Goal: Transaction & Acquisition: Book appointment/travel/reservation

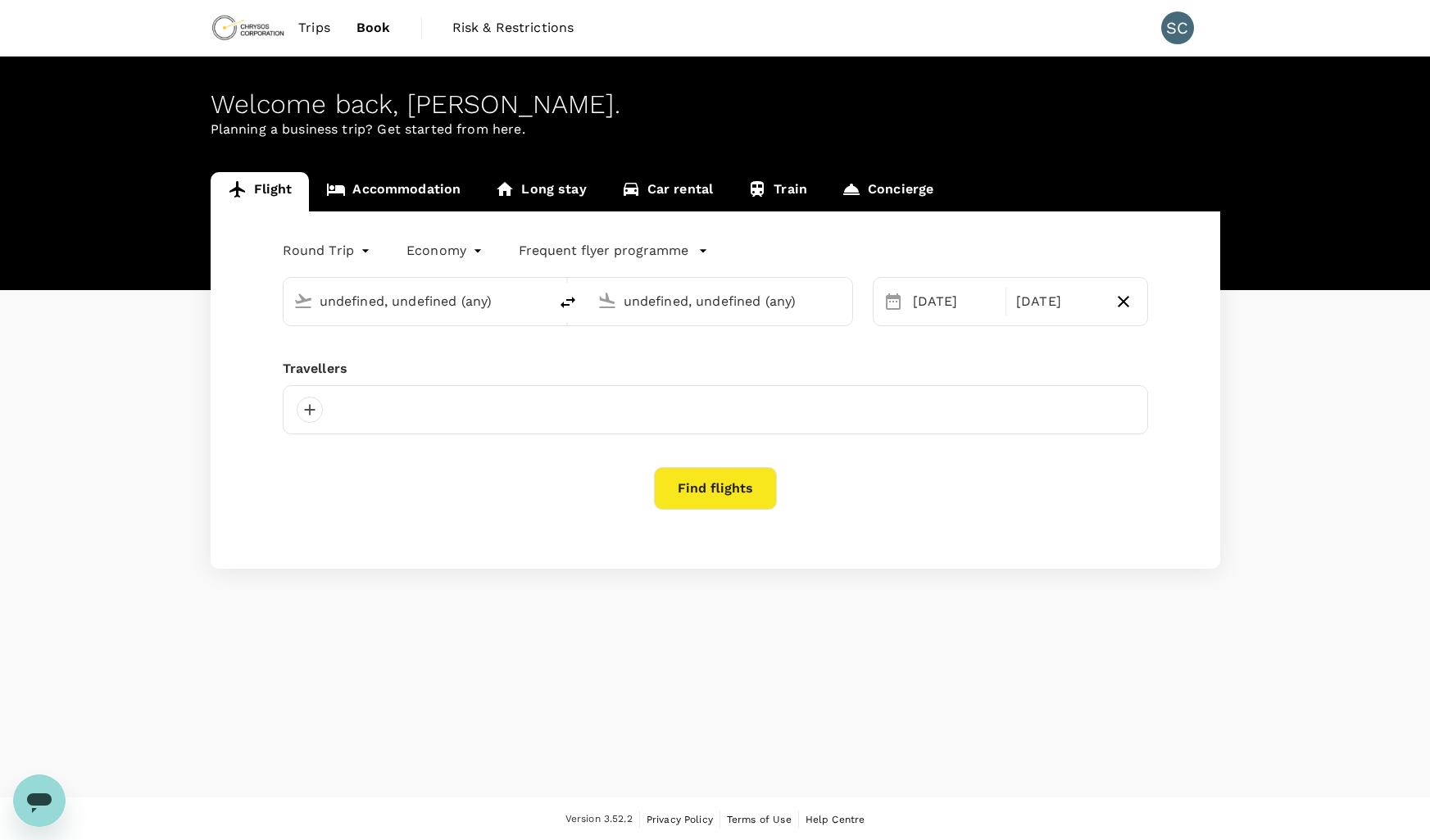
type input "Adelaide (ADL)"
type input "[GEOGRAPHIC_DATA] ([GEOGRAPHIC_DATA])"
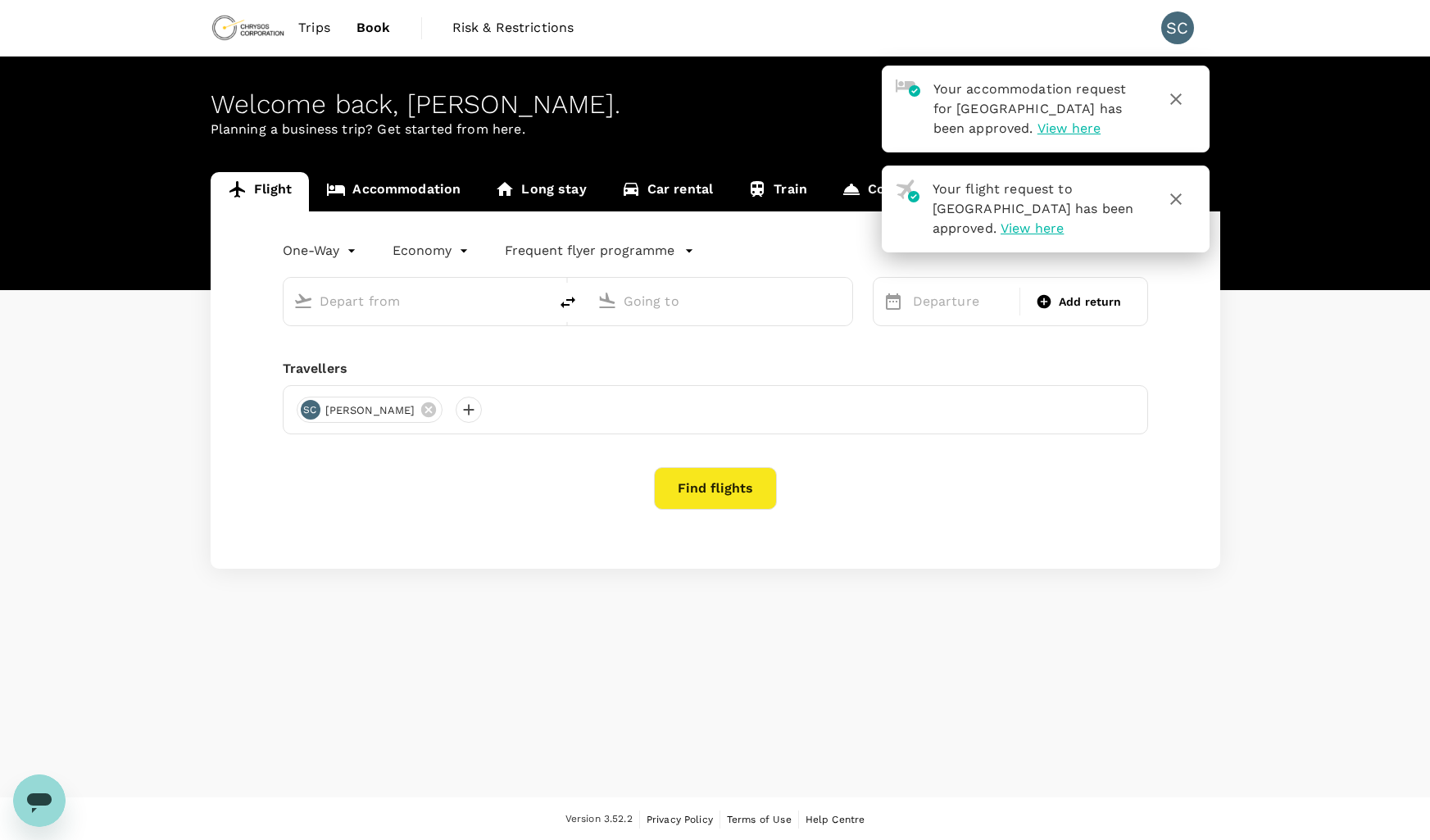
type input "roundtrip"
type input "Adelaide (ADL)"
type input "[GEOGRAPHIC_DATA] ([GEOGRAPHIC_DATA])"
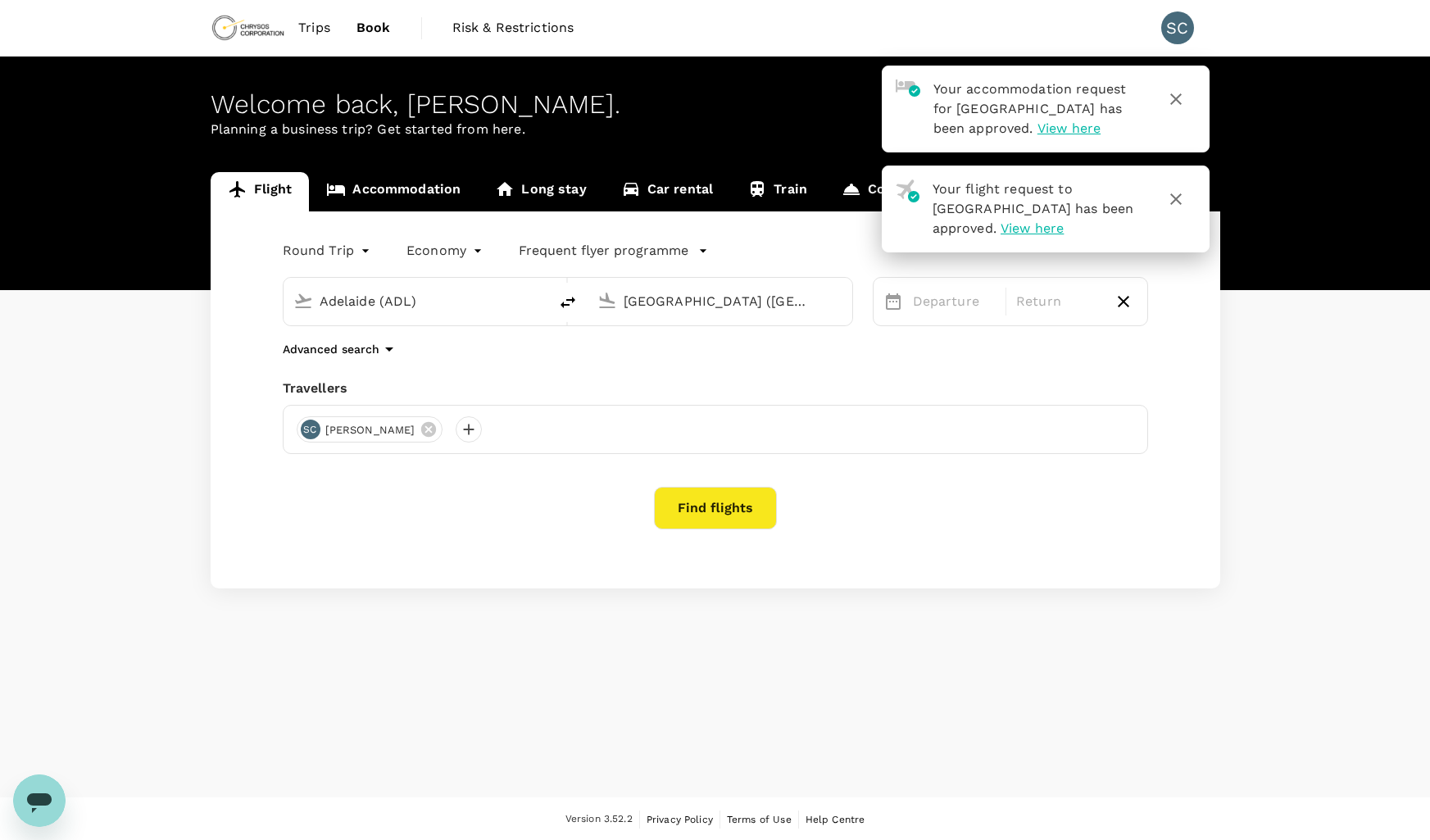
click at [1178, 198] on icon "button" at bounding box center [1176, 199] width 20 height 20
click at [1171, 90] on icon "button" at bounding box center [1176, 100] width 20 height 20
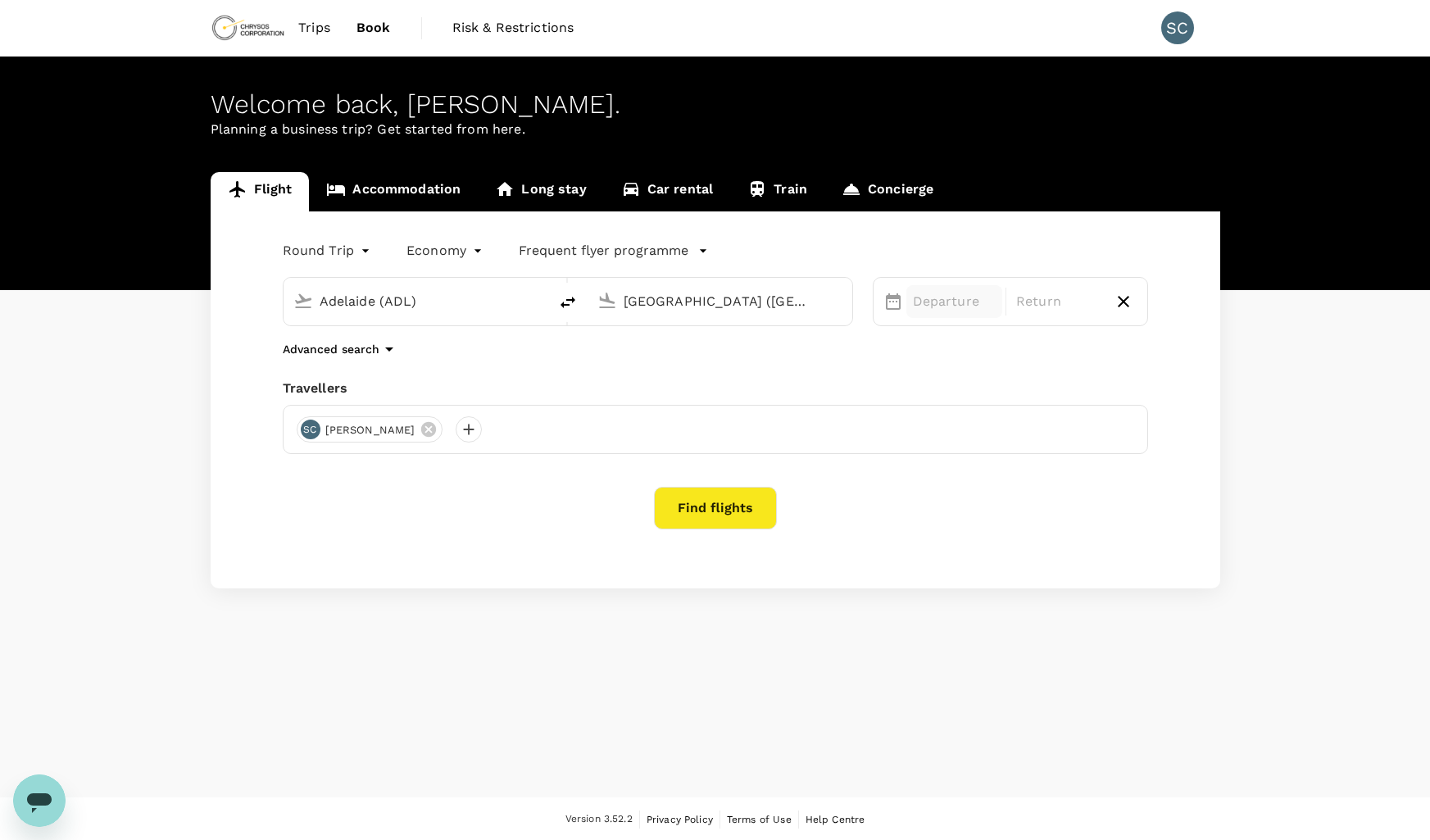
click at [927, 310] on p "Departure" at bounding box center [955, 302] width 84 height 20
click at [1167, 447] on div "6" at bounding box center [1166, 443] width 31 height 31
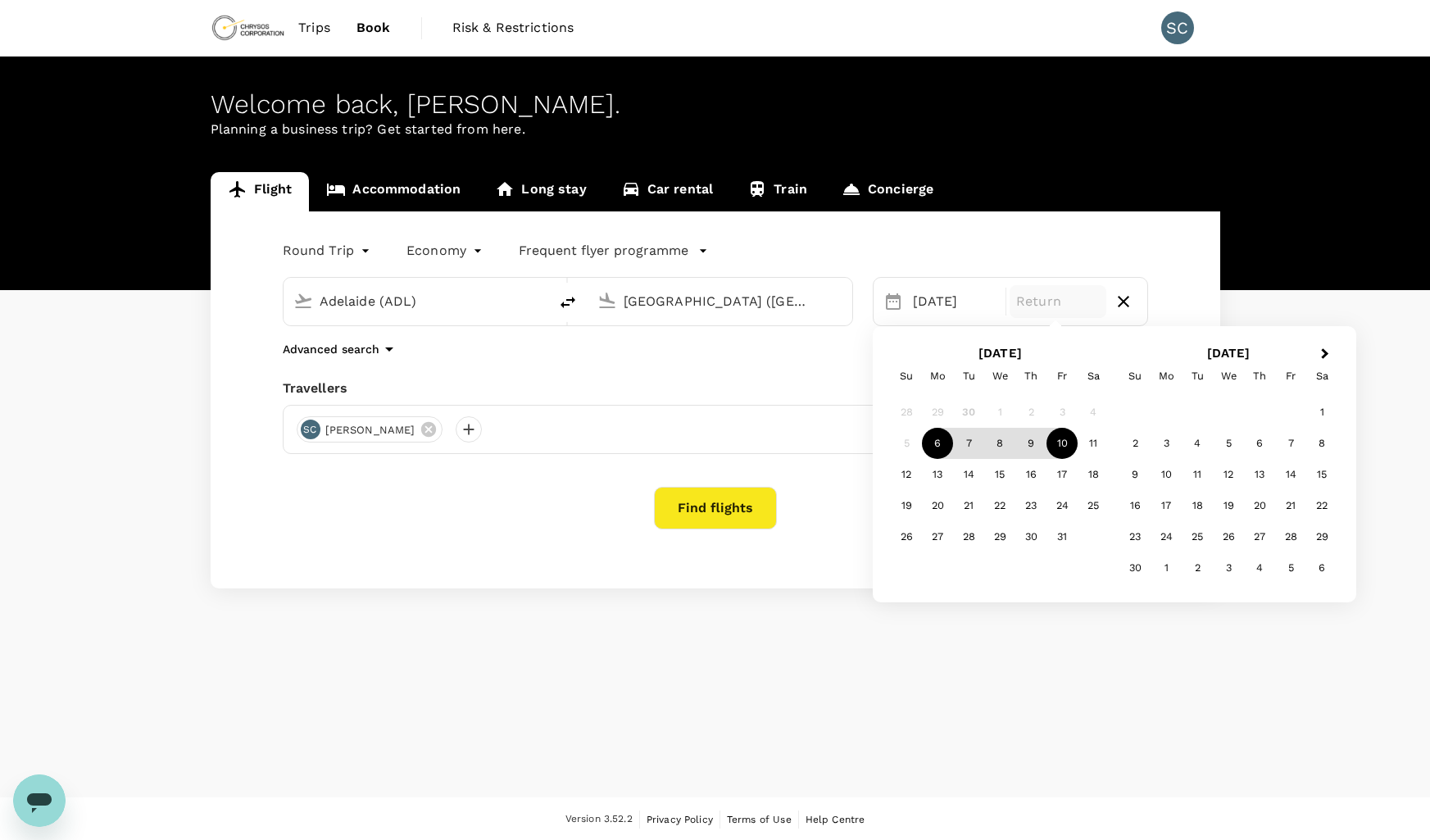
click at [1053, 445] on div "10" at bounding box center [1061, 443] width 31 height 31
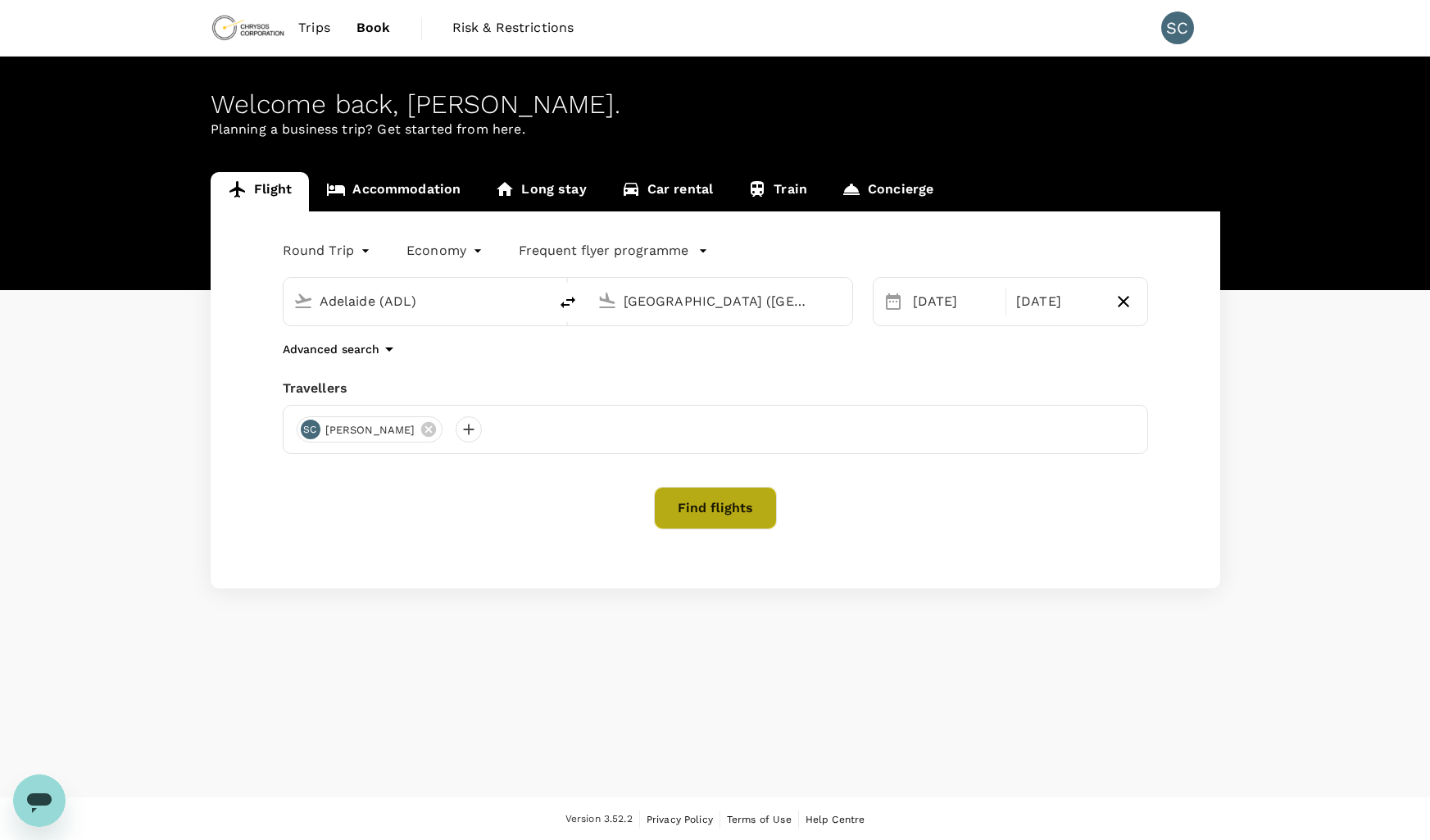
click at [732, 504] on button "Find flights" at bounding box center [715, 508] width 123 height 42
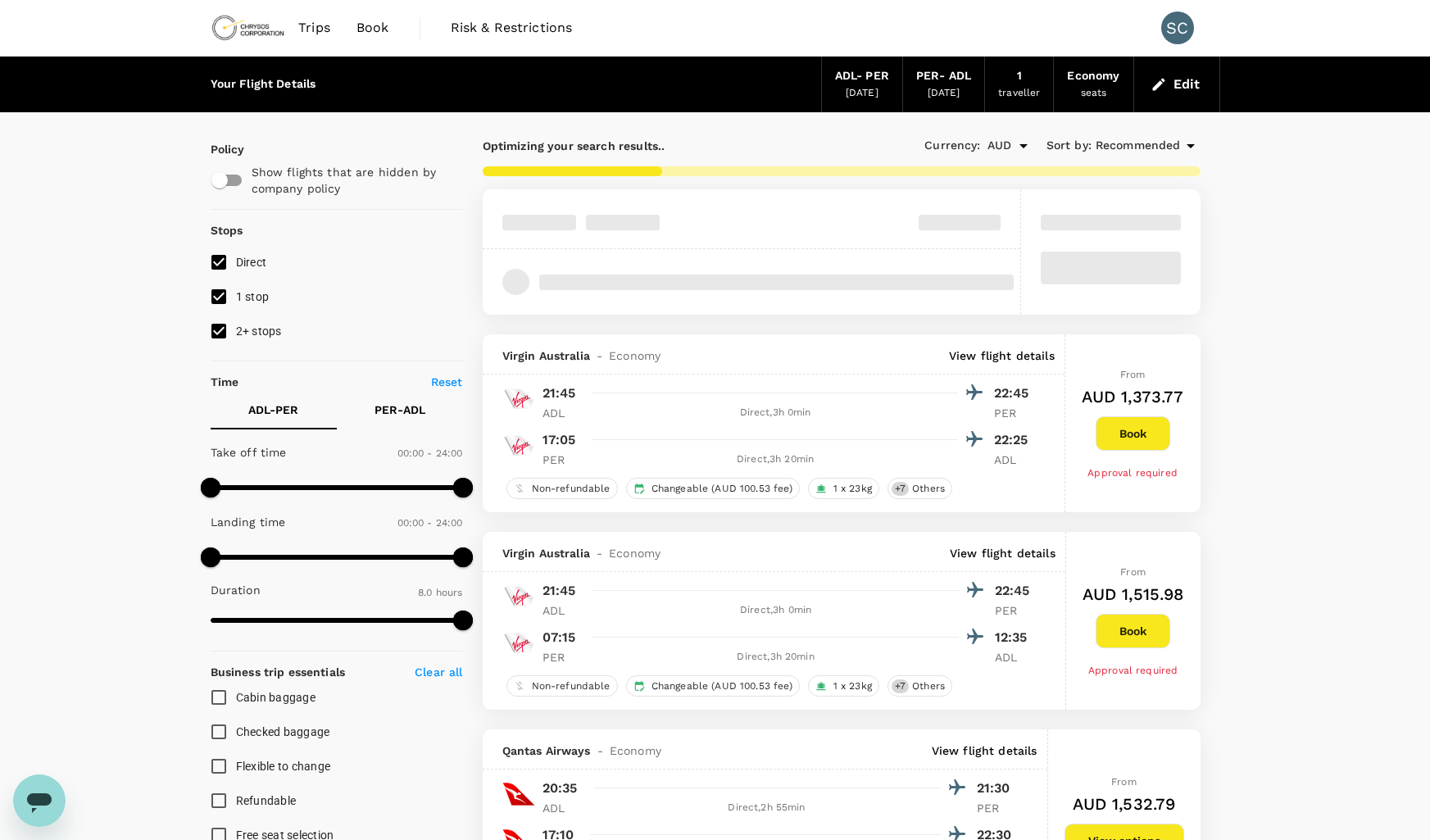
type input "610"
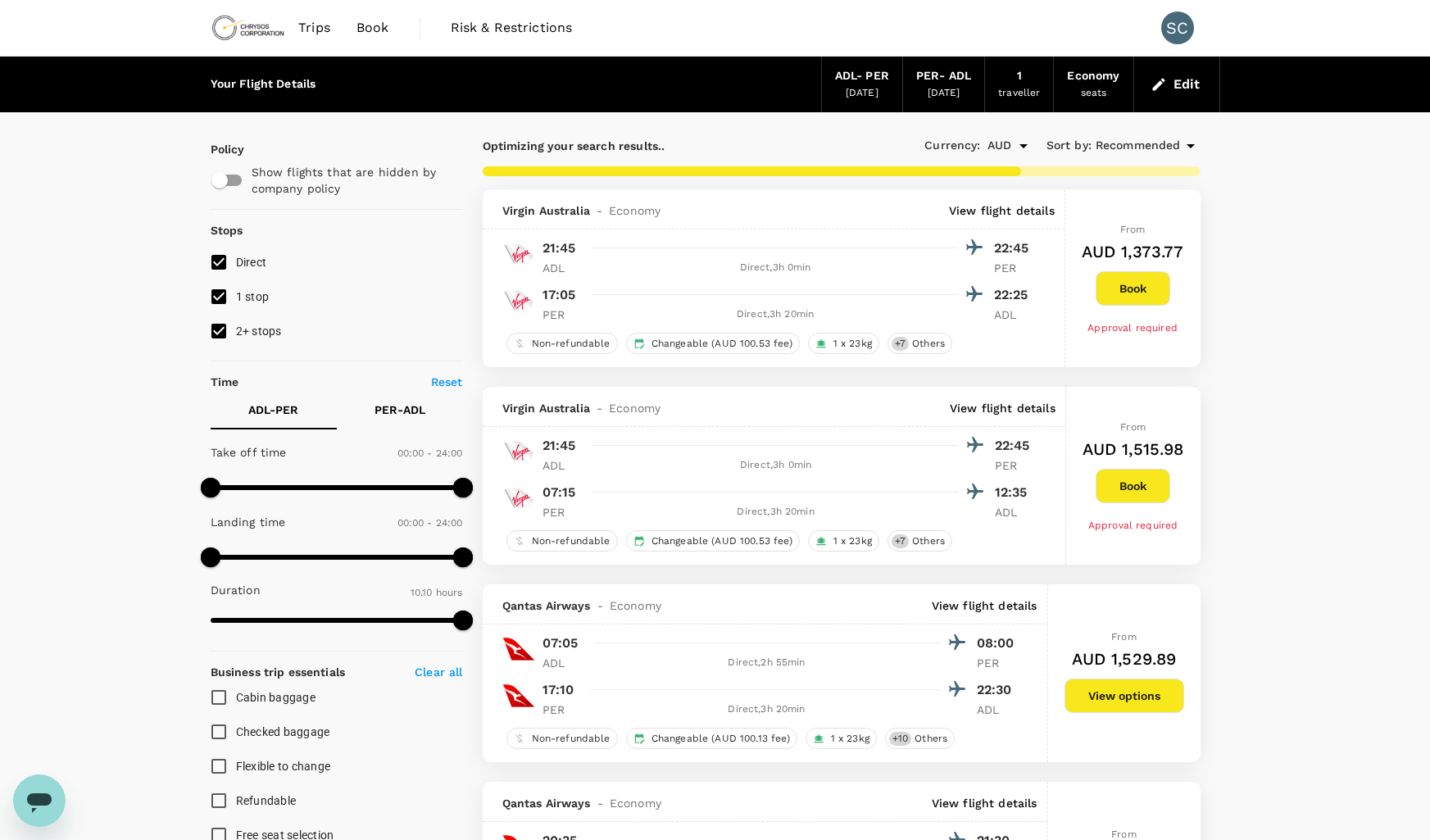
click at [846, 87] on div "[DATE]" at bounding box center [862, 94] width 32 height 17
click at [1179, 84] on button "Edit" at bounding box center [1177, 85] width 59 height 27
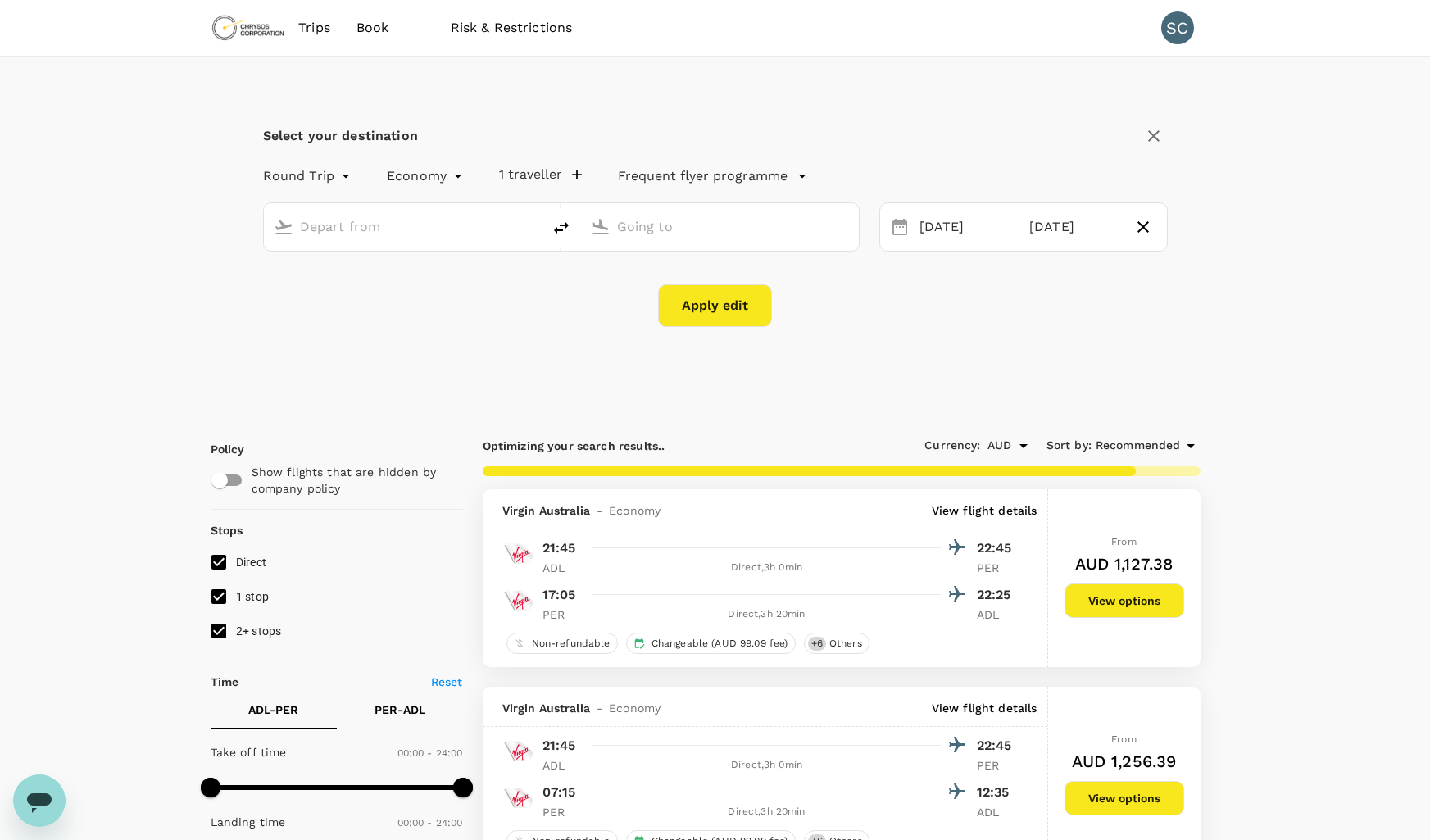
type input "Adelaide (ADL)"
type input "[GEOGRAPHIC_DATA] ([GEOGRAPHIC_DATA])"
click at [970, 230] on div "[DATE]" at bounding box center [965, 227] width 103 height 32
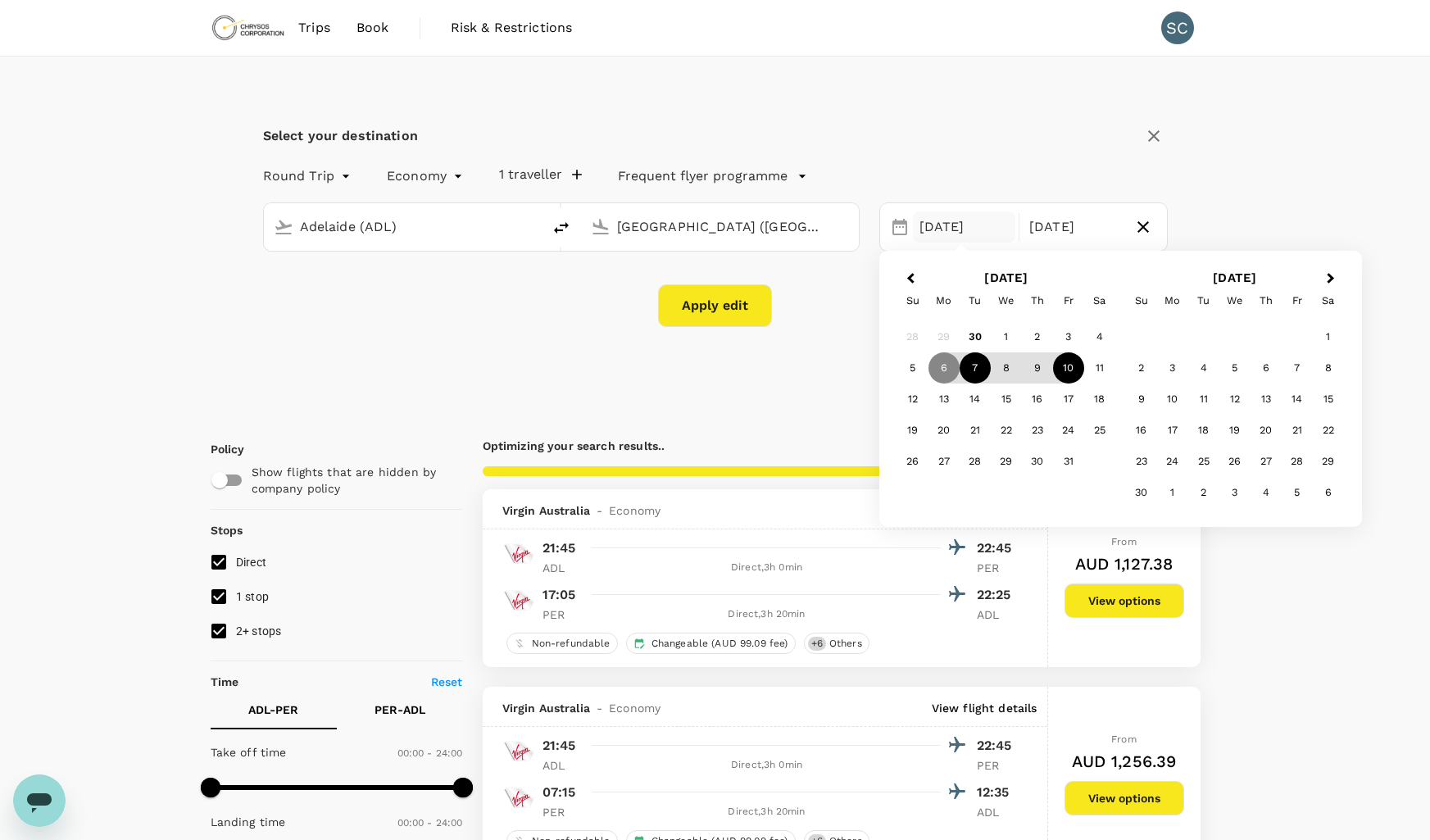
click at [973, 371] on div "7" at bounding box center [975, 367] width 31 height 31
click at [1067, 371] on div "10" at bounding box center [1068, 367] width 31 height 31
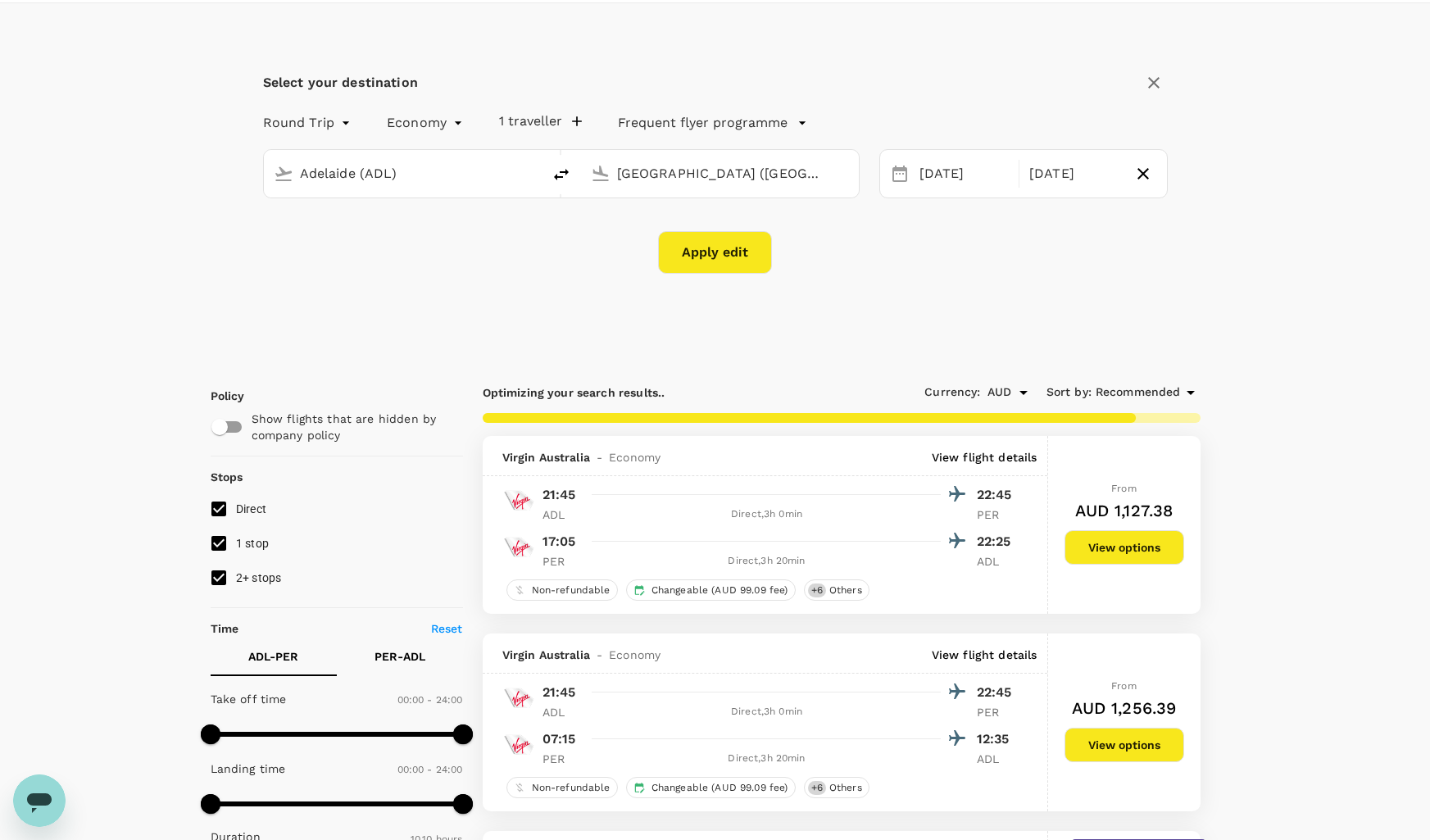
scroll to position [82, 0]
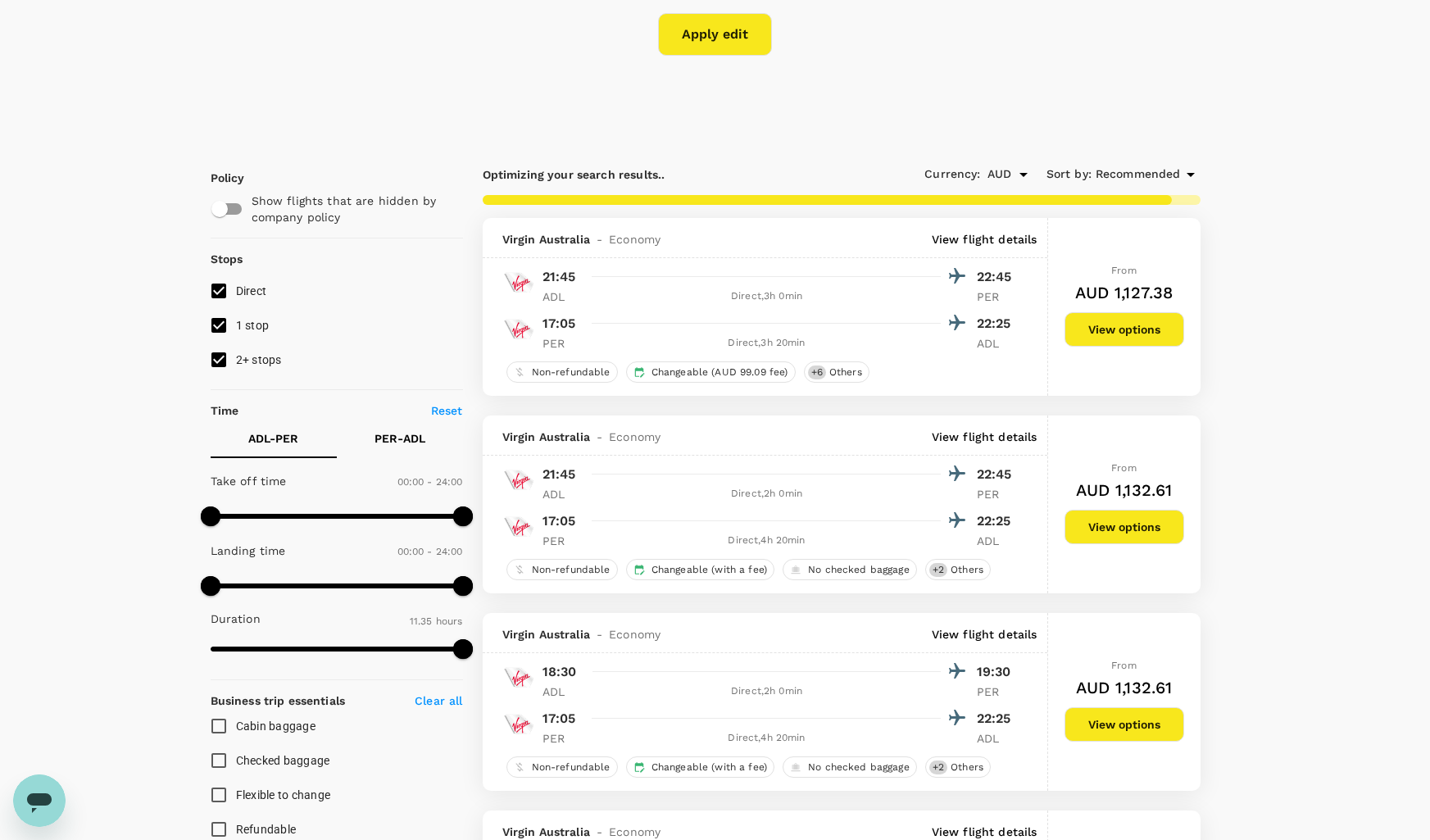
type input "695"
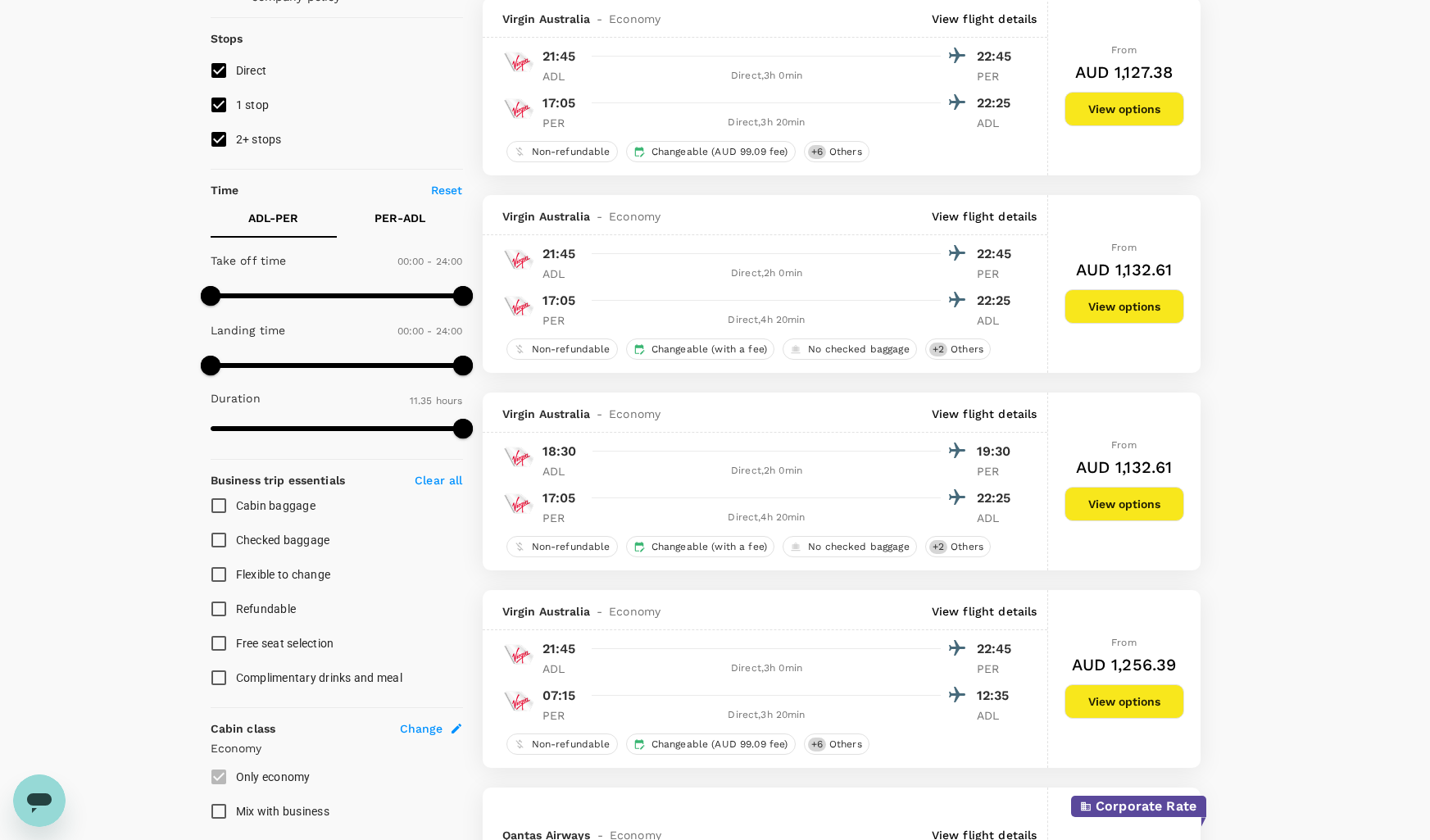
scroll to position [0, 0]
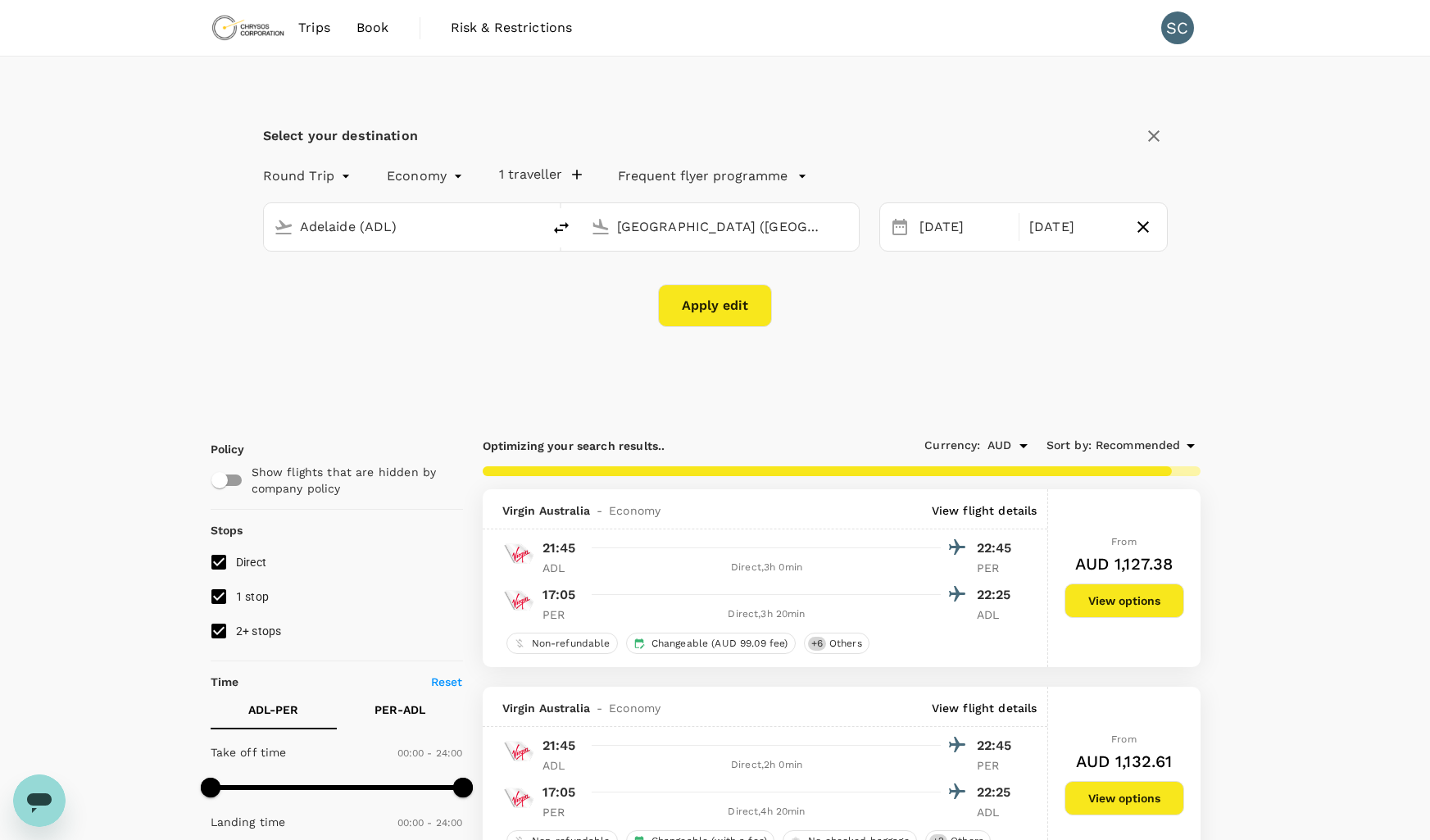
click at [730, 304] on button "Apply edit" at bounding box center [715, 305] width 114 height 42
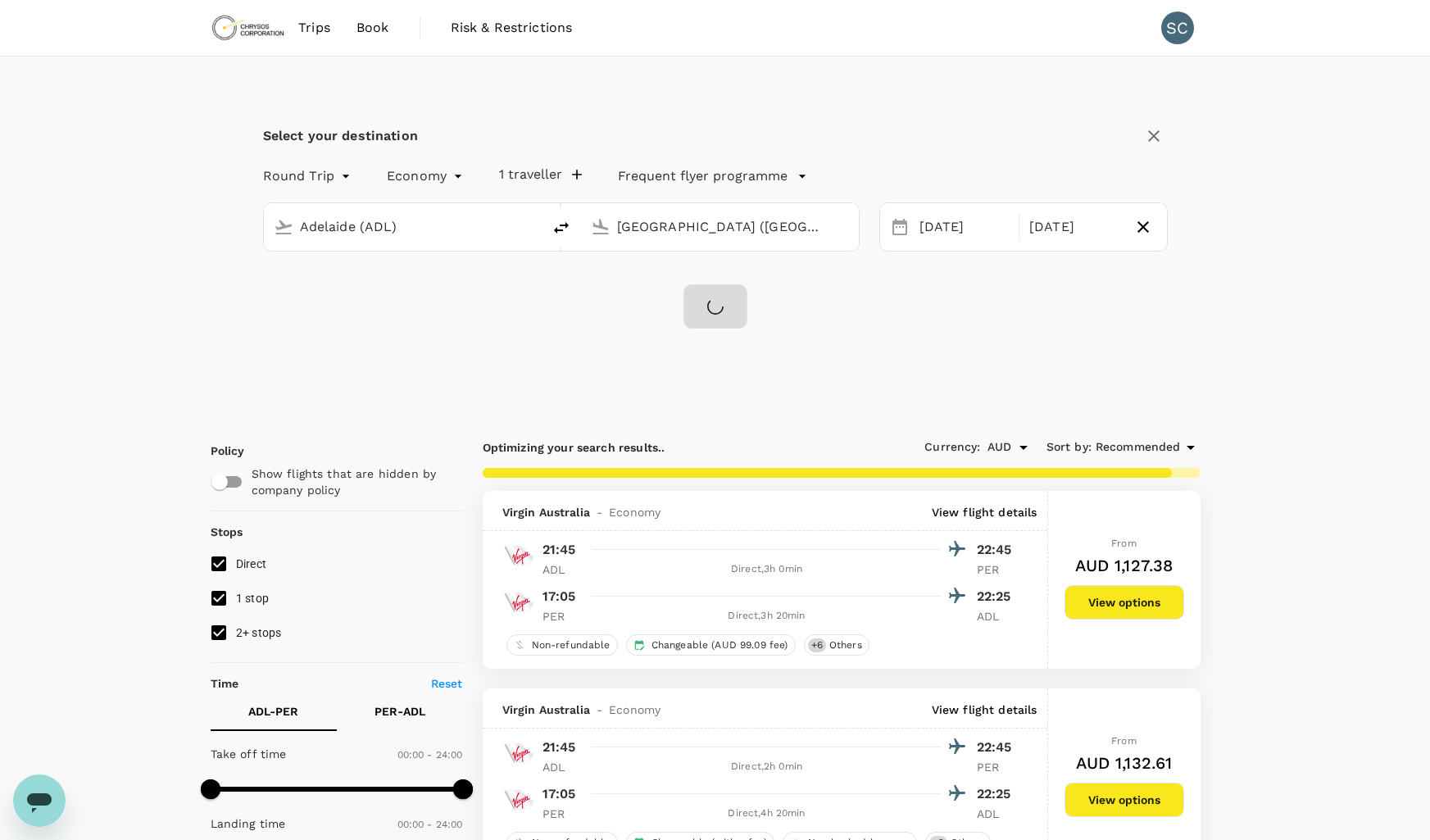
checkbox input "false"
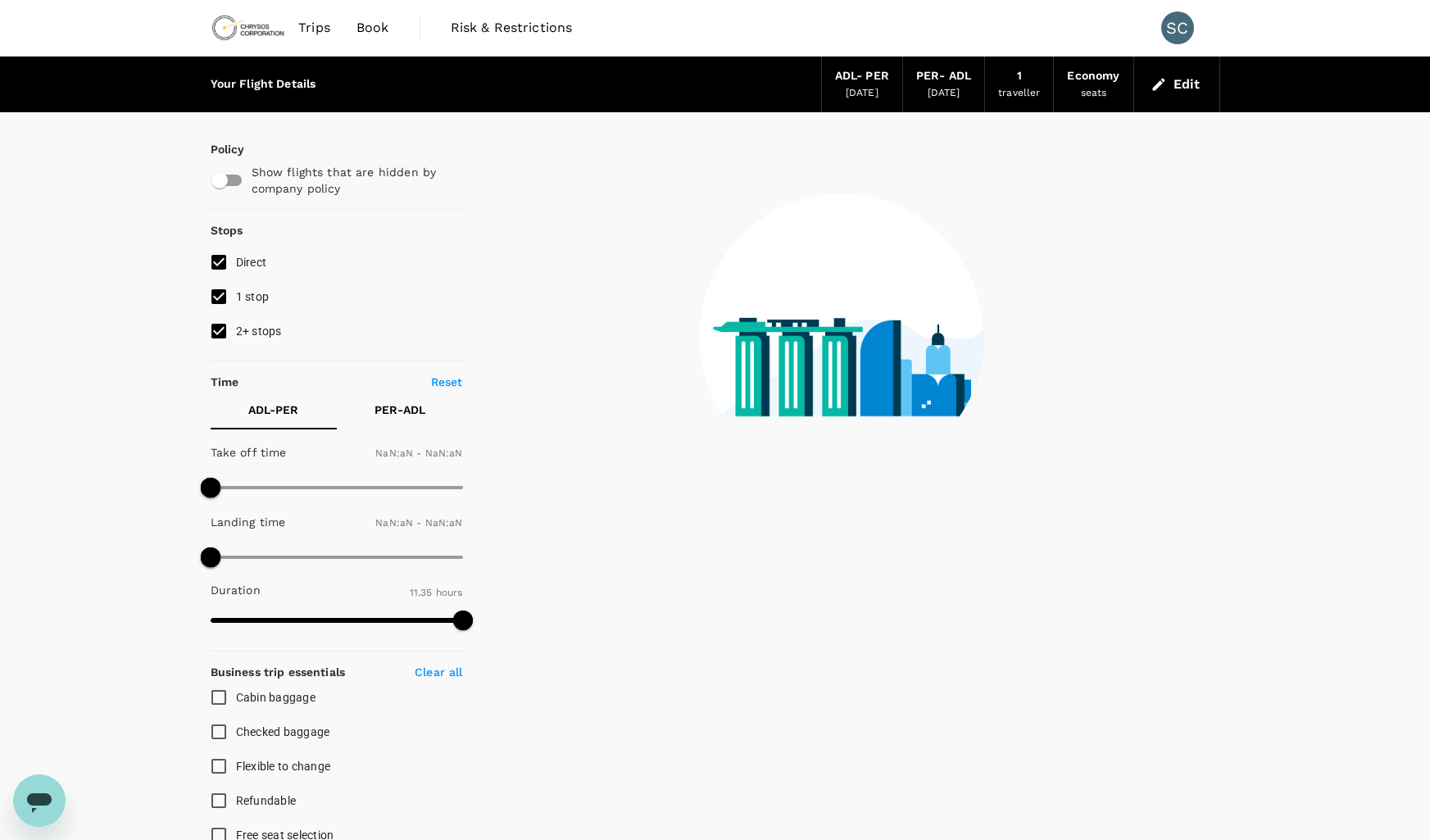
type input "1440"
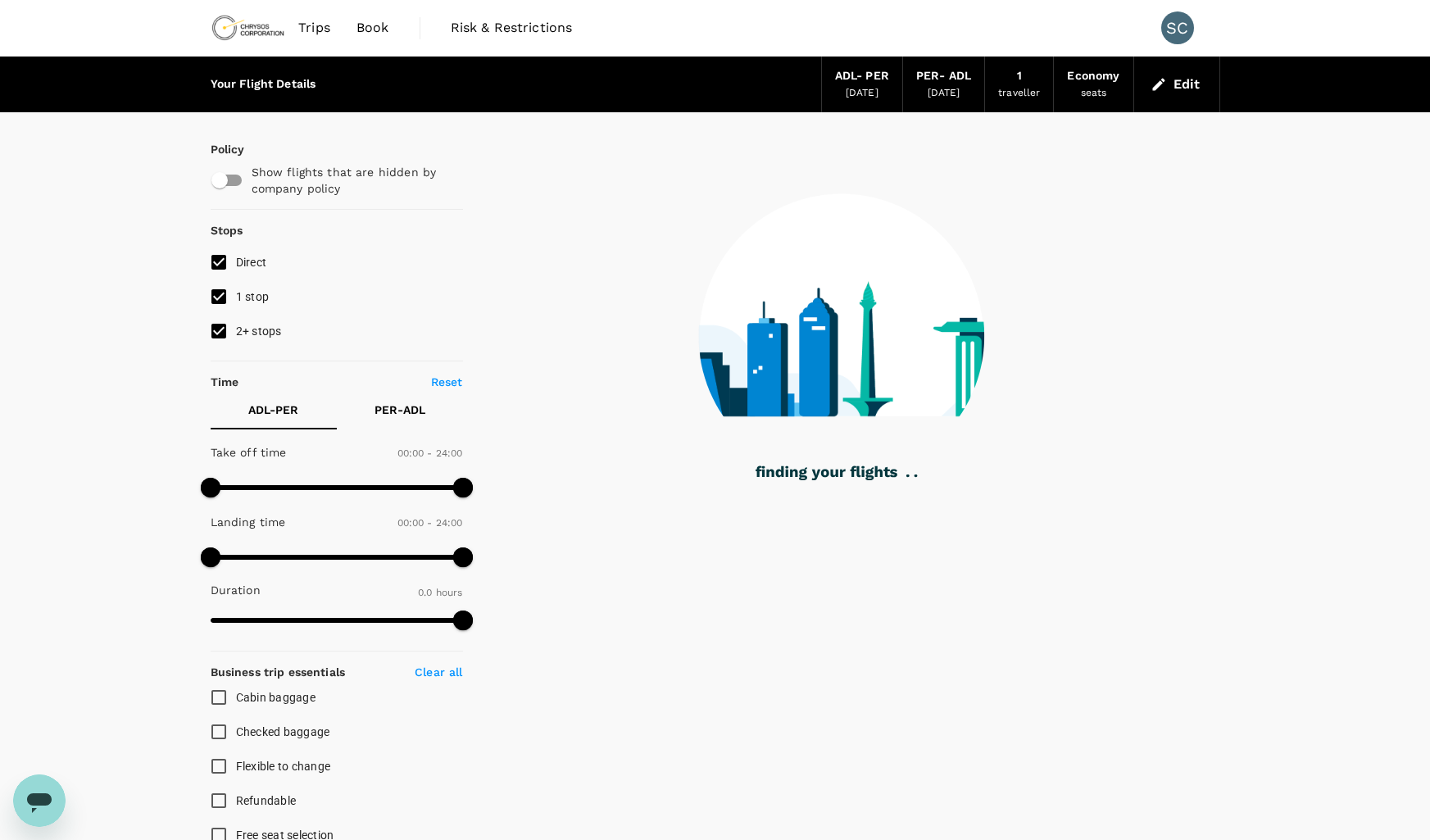
type input "675"
checkbox input "true"
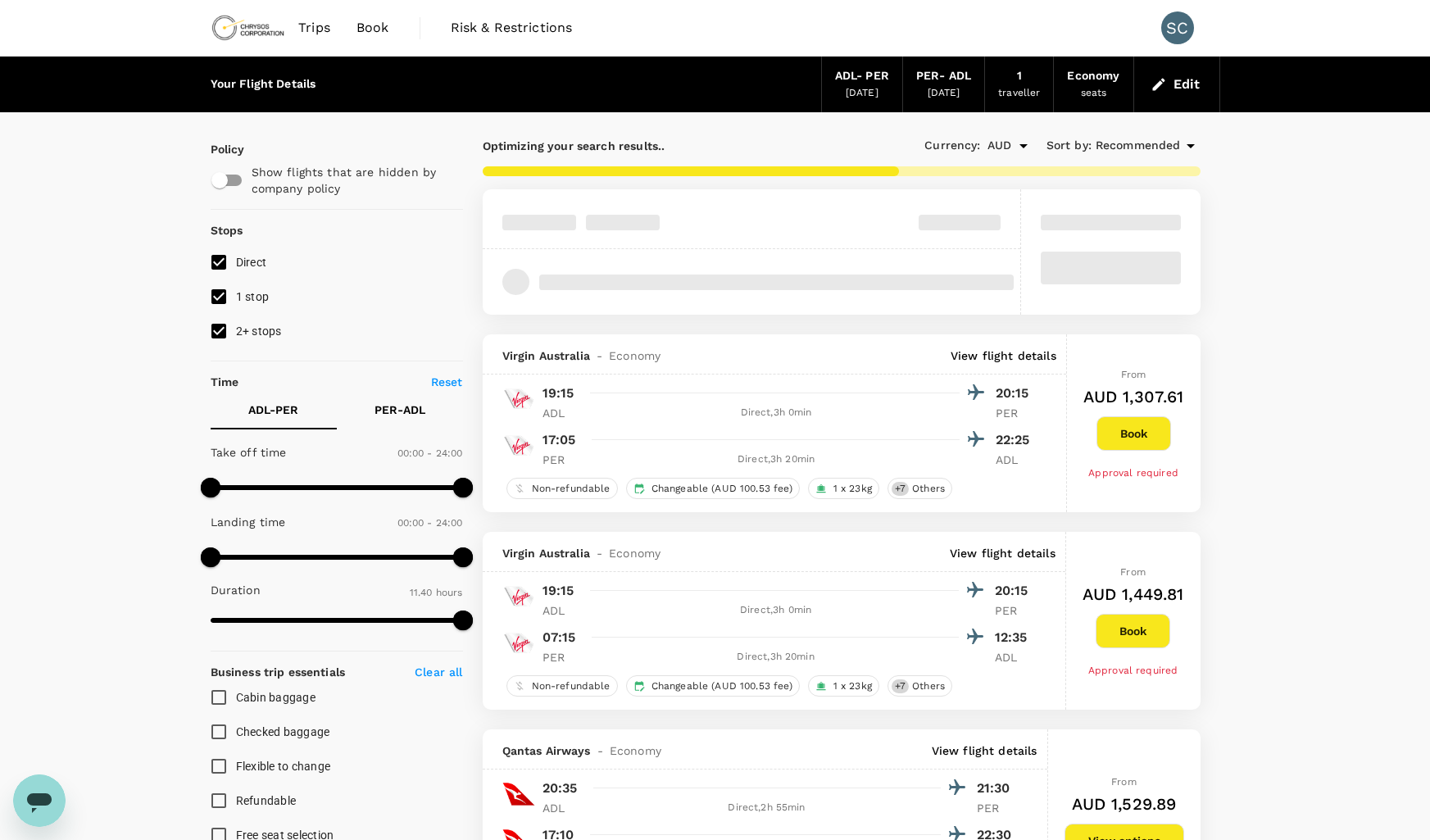
type input "700"
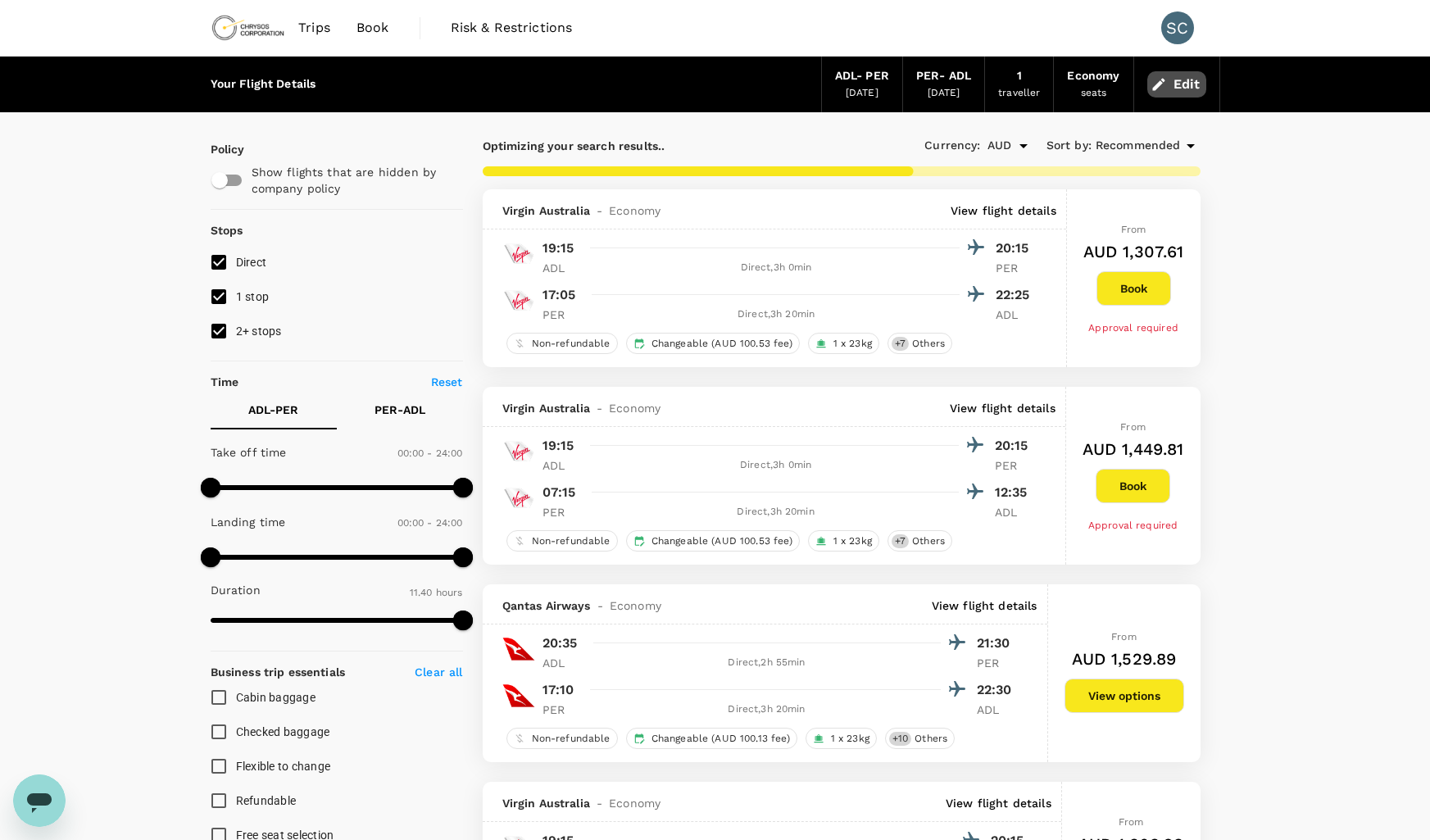
click at [1193, 86] on button "Edit" at bounding box center [1177, 85] width 59 height 27
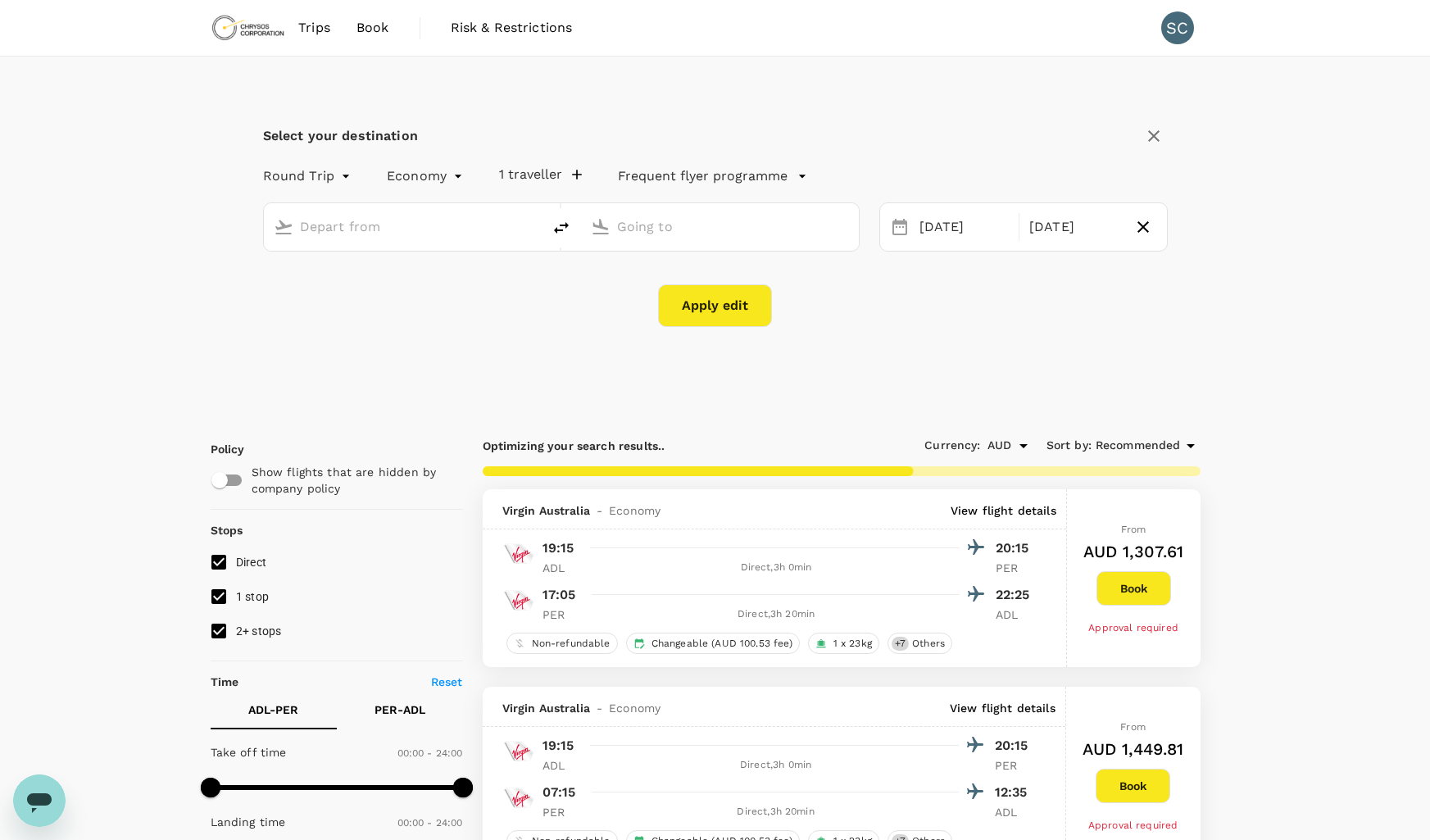
type input "Adelaide (ADL)"
type input "[GEOGRAPHIC_DATA] ([GEOGRAPHIC_DATA])"
click at [967, 232] on div "[DATE]" at bounding box center [965, 227] width 103 height 32
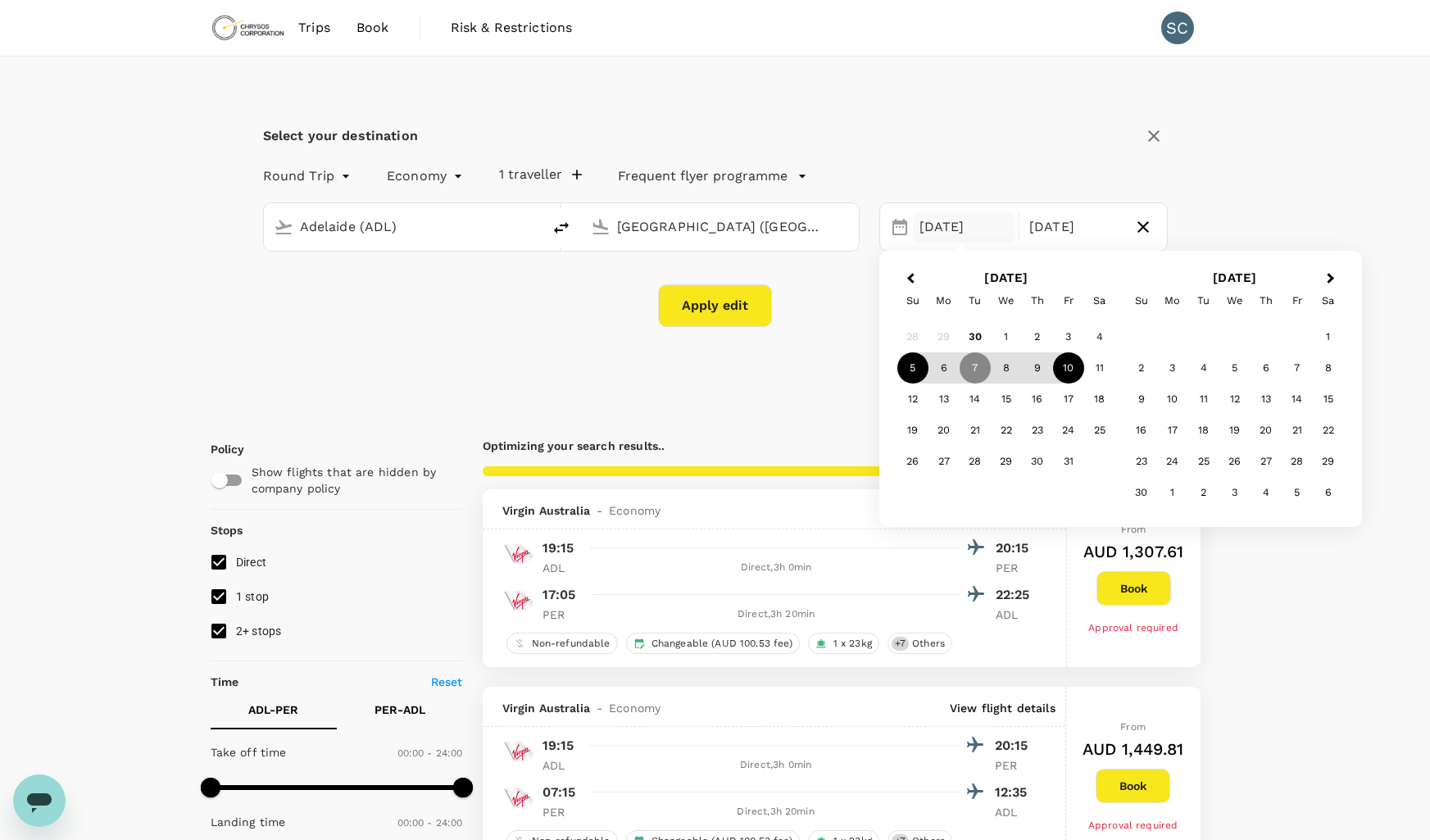
click at [912, 368] on div "5" at bounding box center [912, 367] width 31 height 31
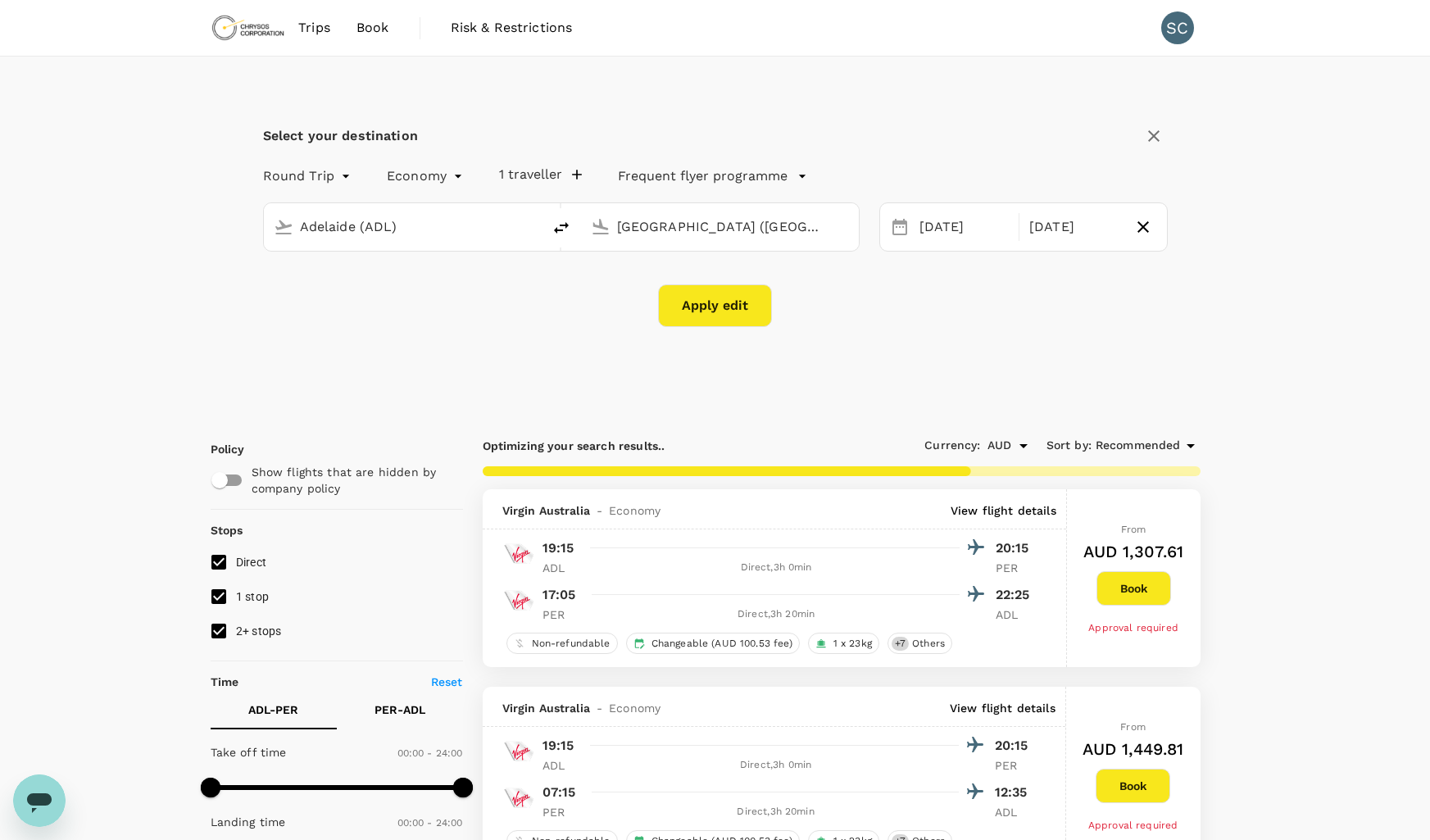
click at [722, 296] on button "Apply edit" at bounding box center [715, 305] width 114 height 42
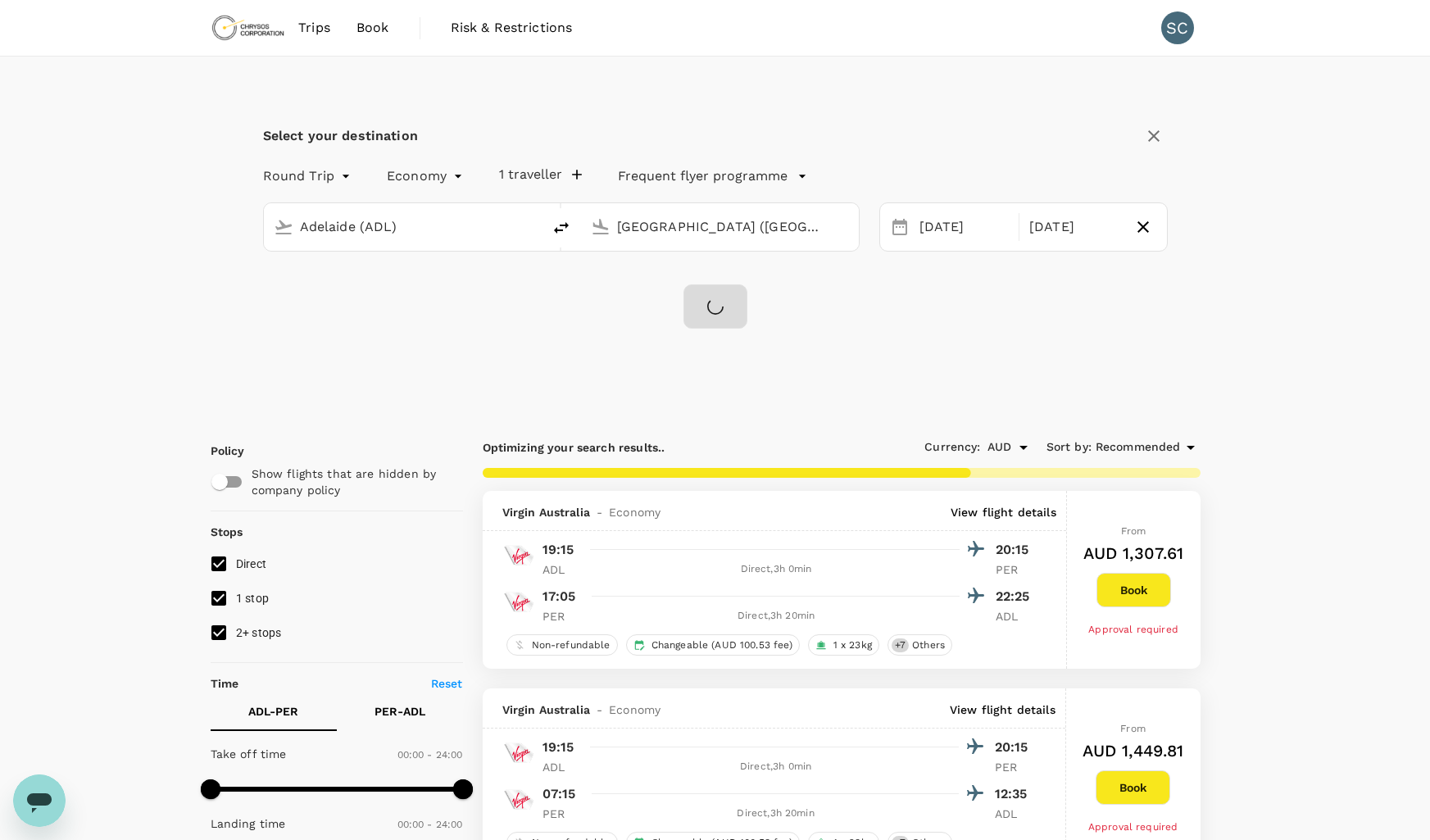
checkbox input "false"
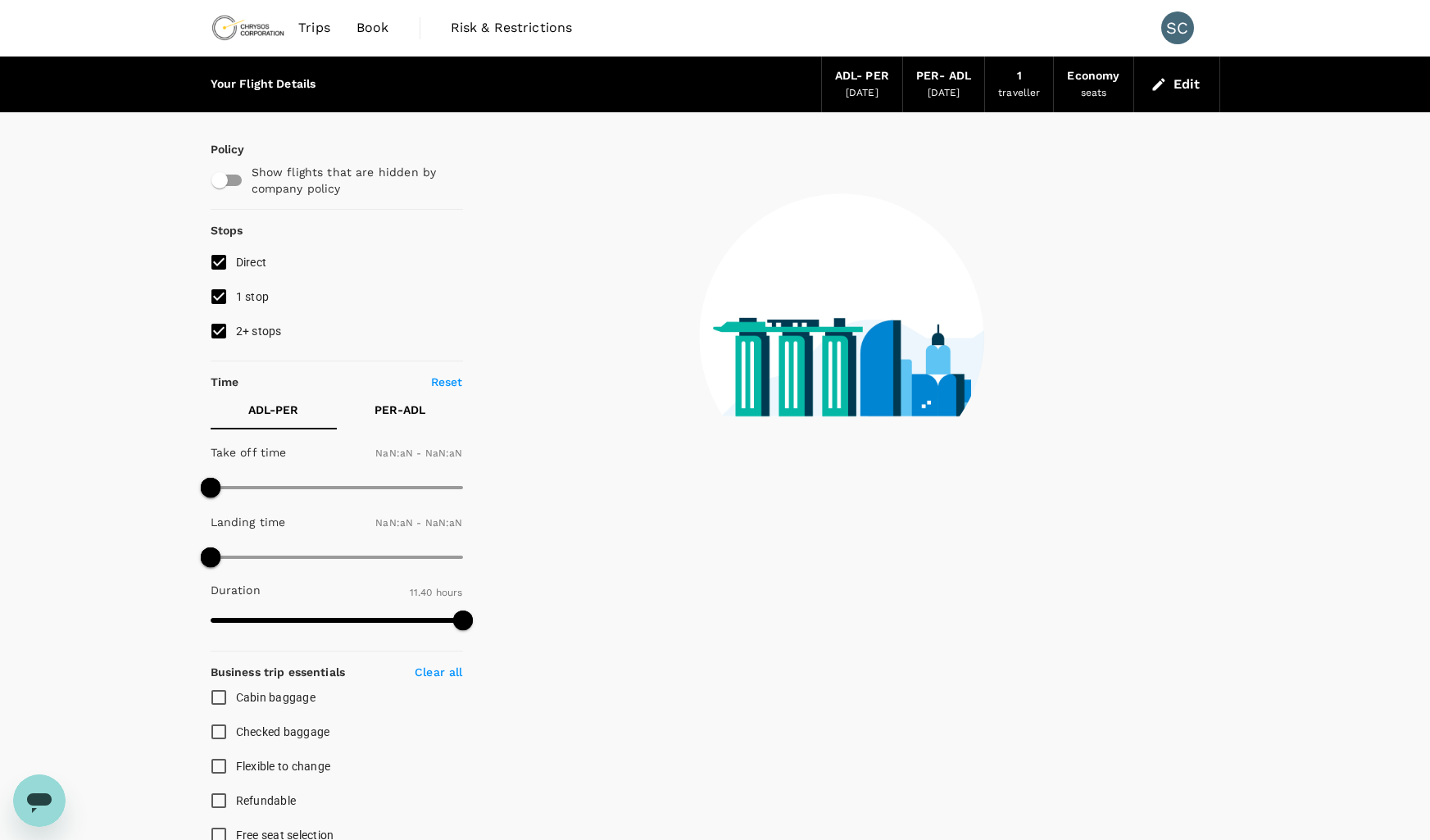
type input "1440"
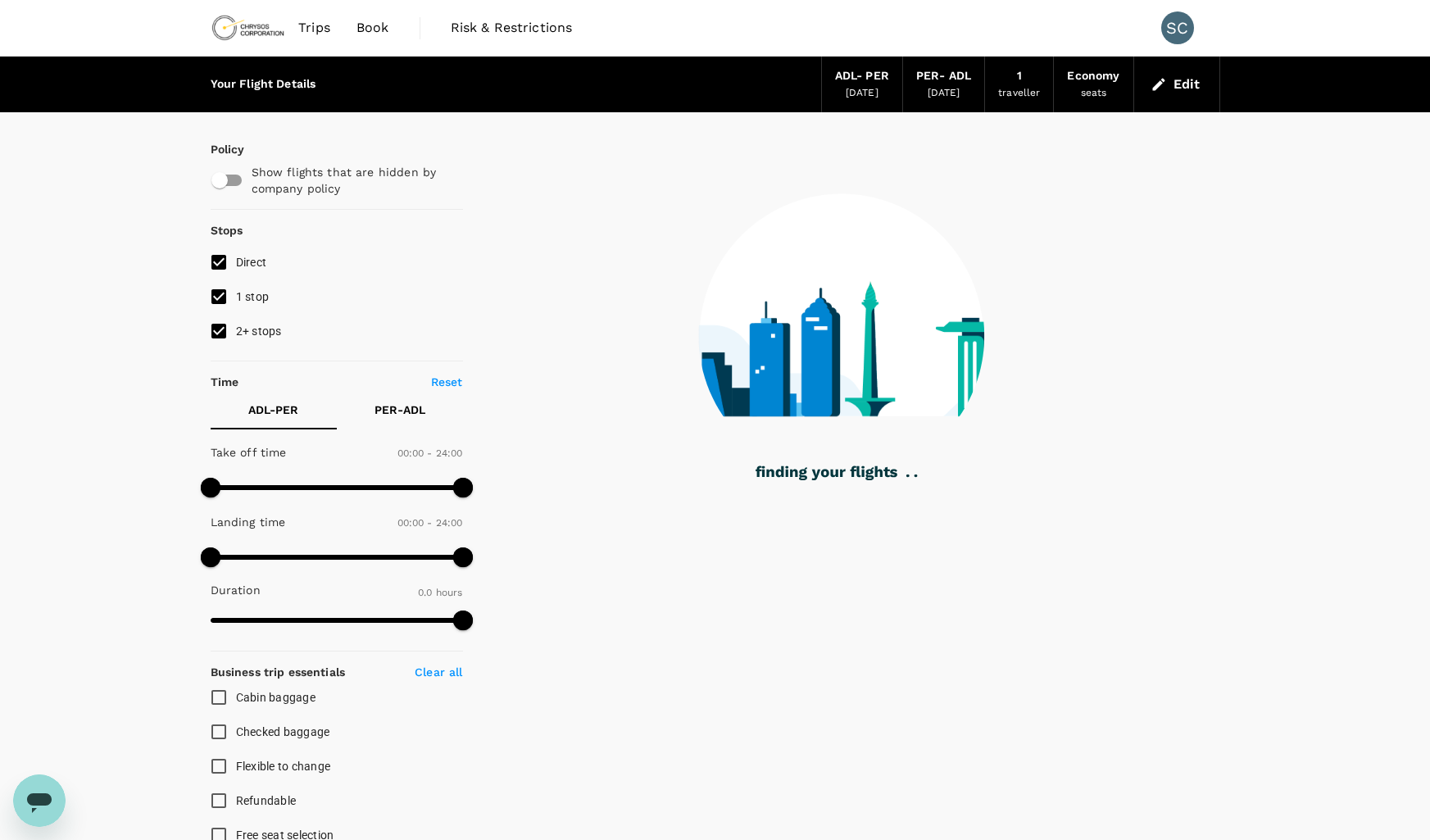
type input "600"
checkbox input "true"
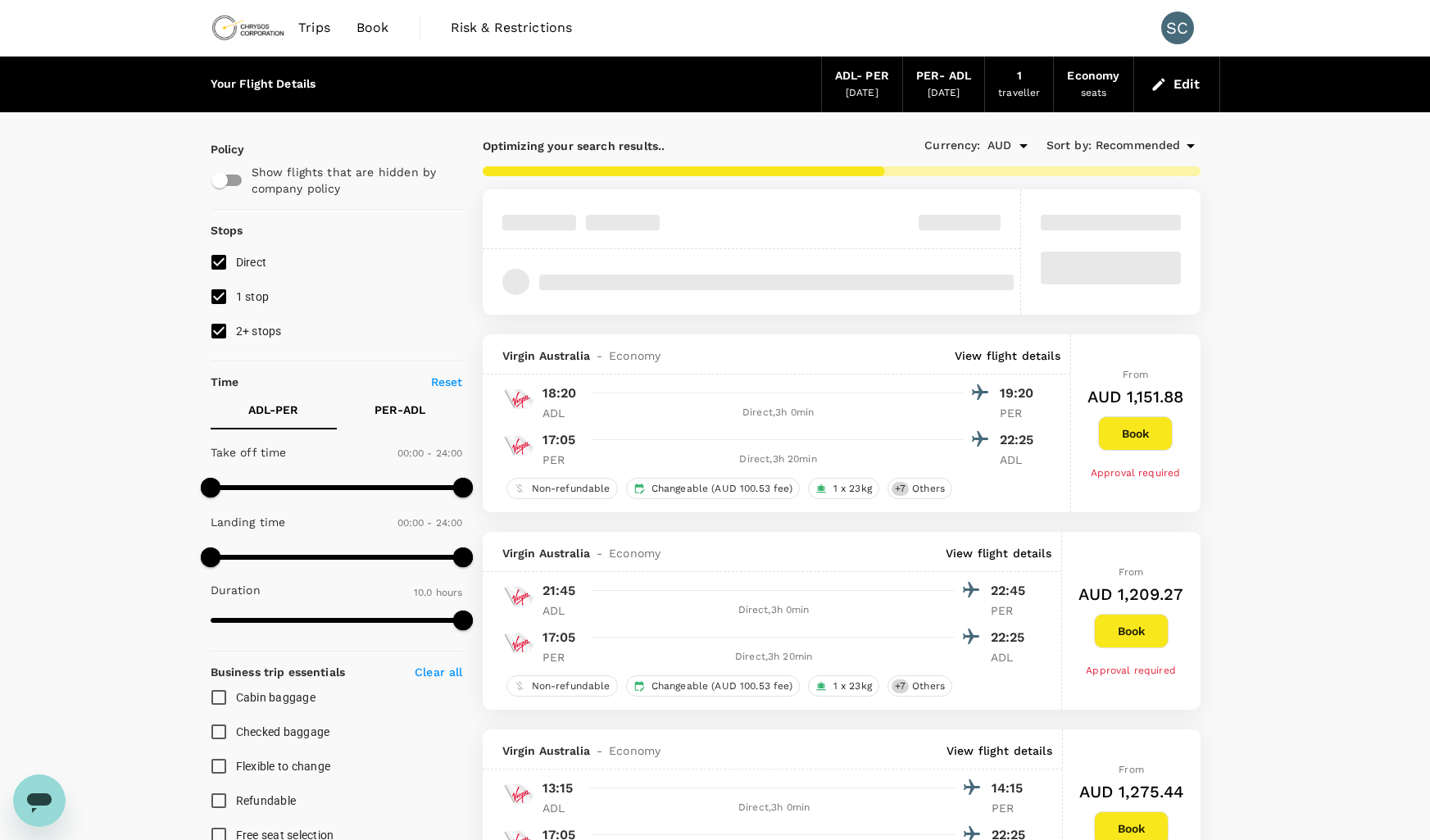
type input "675"
click at [209, 297] on input "1 stop" at bounding box center [219, 296] width 34 height 34
checkbox input "false"
click at [217, 330] on input "2+ stops" at bounding box center [219, 331] width 34 height 34
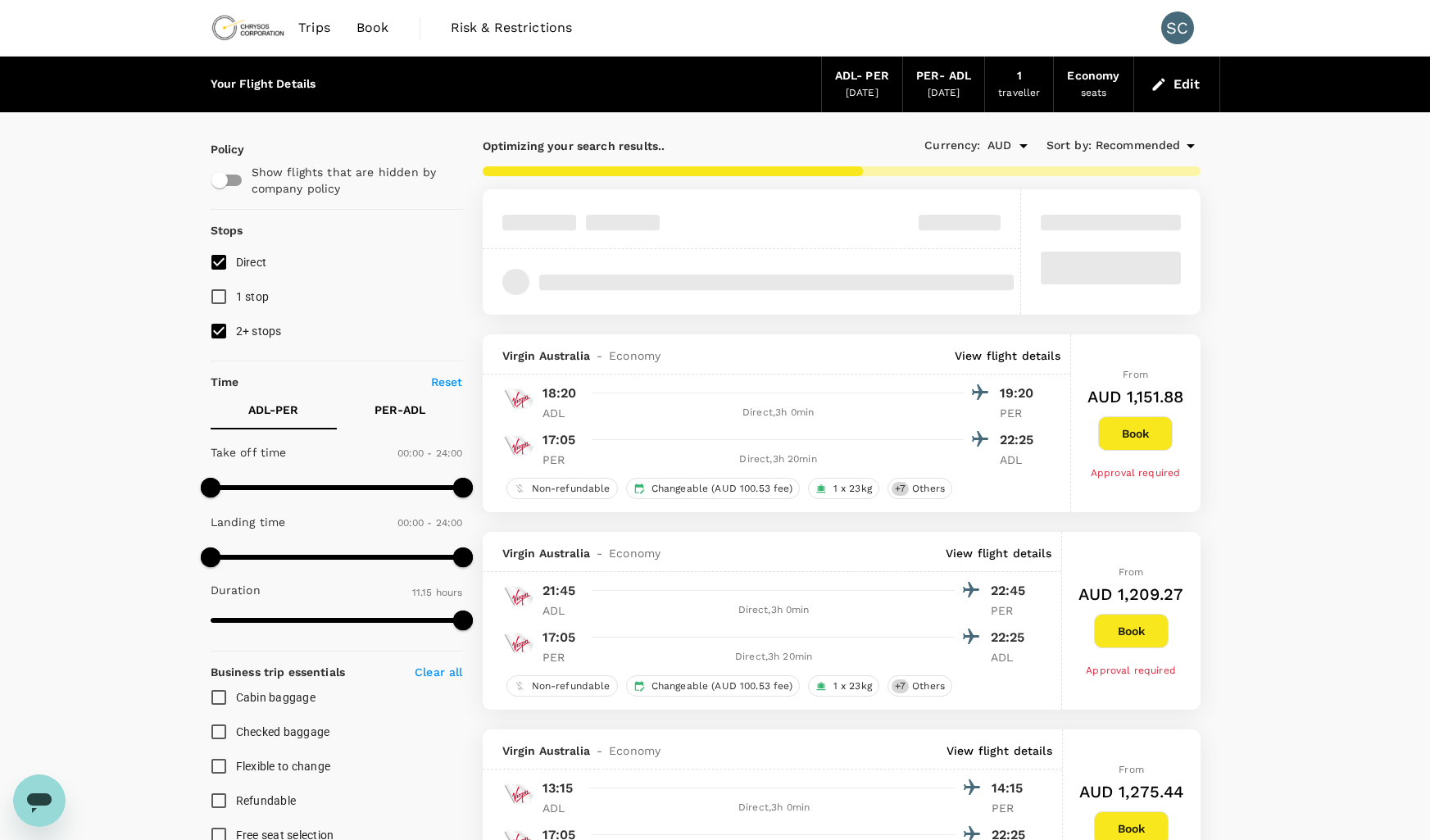
checkbox input "false"
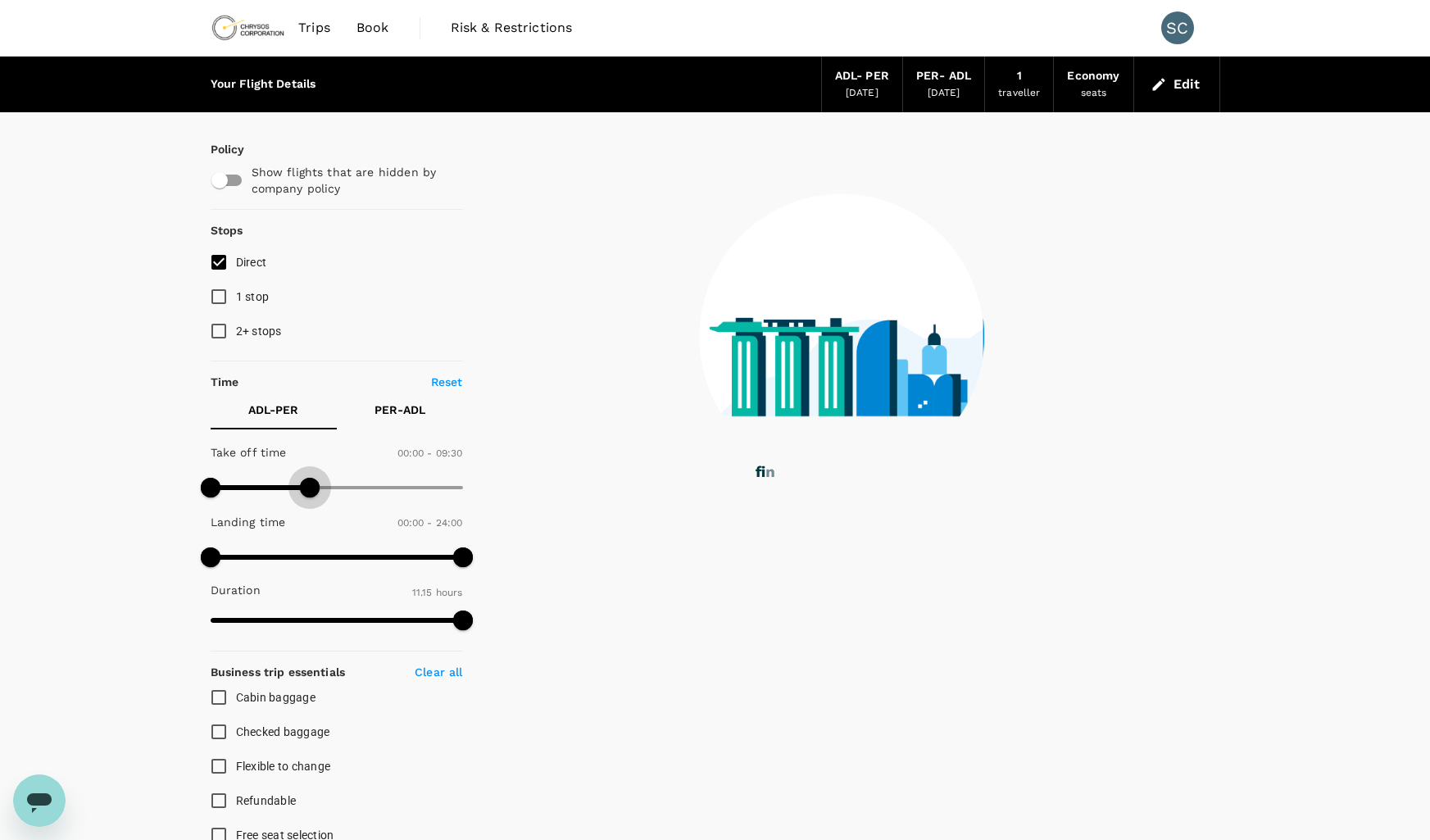
drag, startPoint x: 462, startPoint y: 488, endPoint x: 312, endPoint y: 494, distance: 150.1
click at [312, 494] on span at bounding box center [310, 488] width 20 height 20
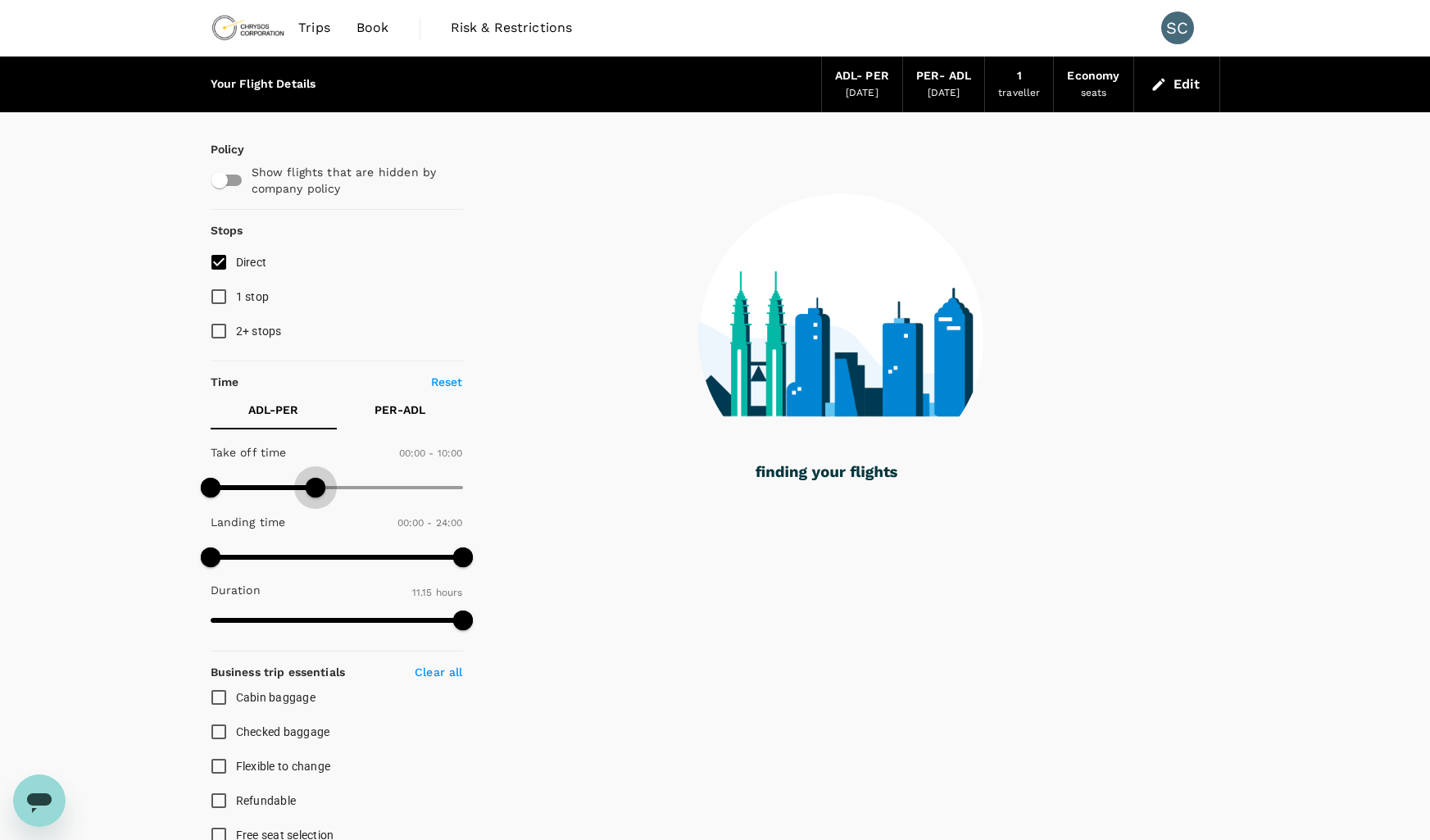
type input "1440"
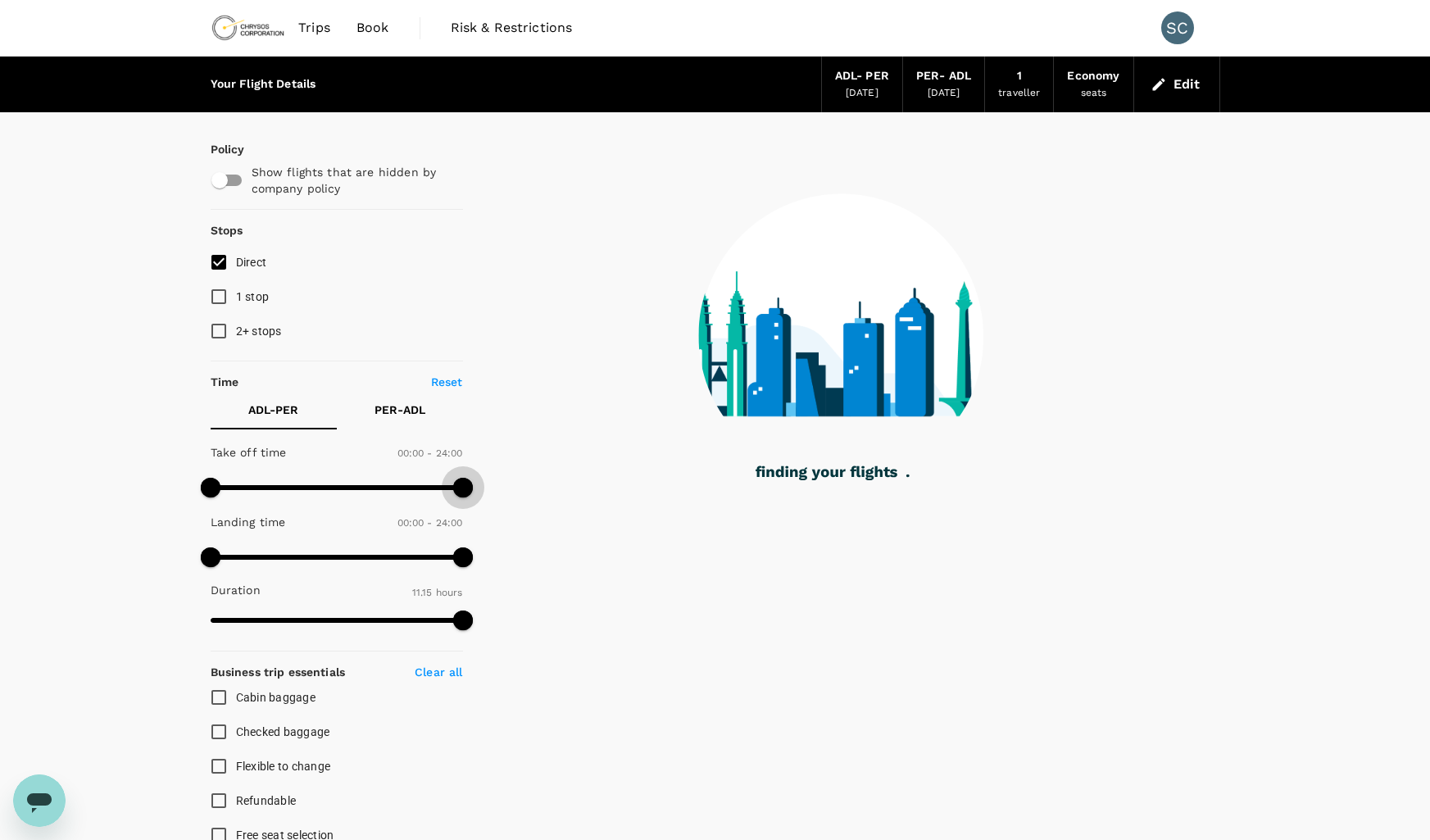
drag, startPoint x: 312, startPoint y: 489, endPoint x: 500, endPoint y: 498, distance: 188.2
click at [500, 498] on div "Policy Show flights that are hidden by company policy Stops Direct 1 stop 2+ st…" at bounding box center [715, 680] width 1010 height 1136
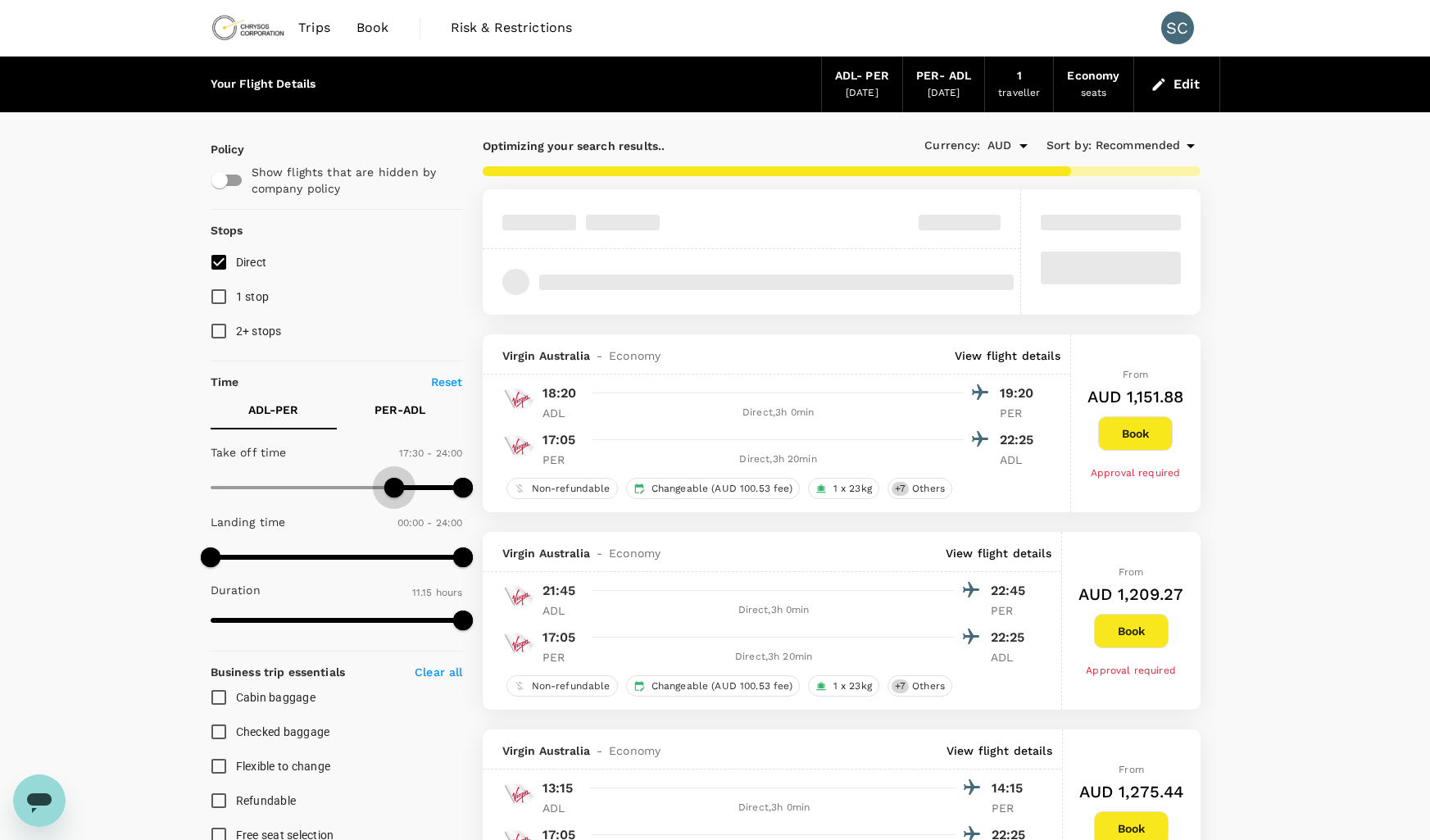
type input "1080"
drag, startPoint x: 214, startPoint y: 484, endPoint x: 399, endPoint y: 488, distance: 185.0
click at [399, 488] on span at bounding box center [400, 488] width 20 height 20
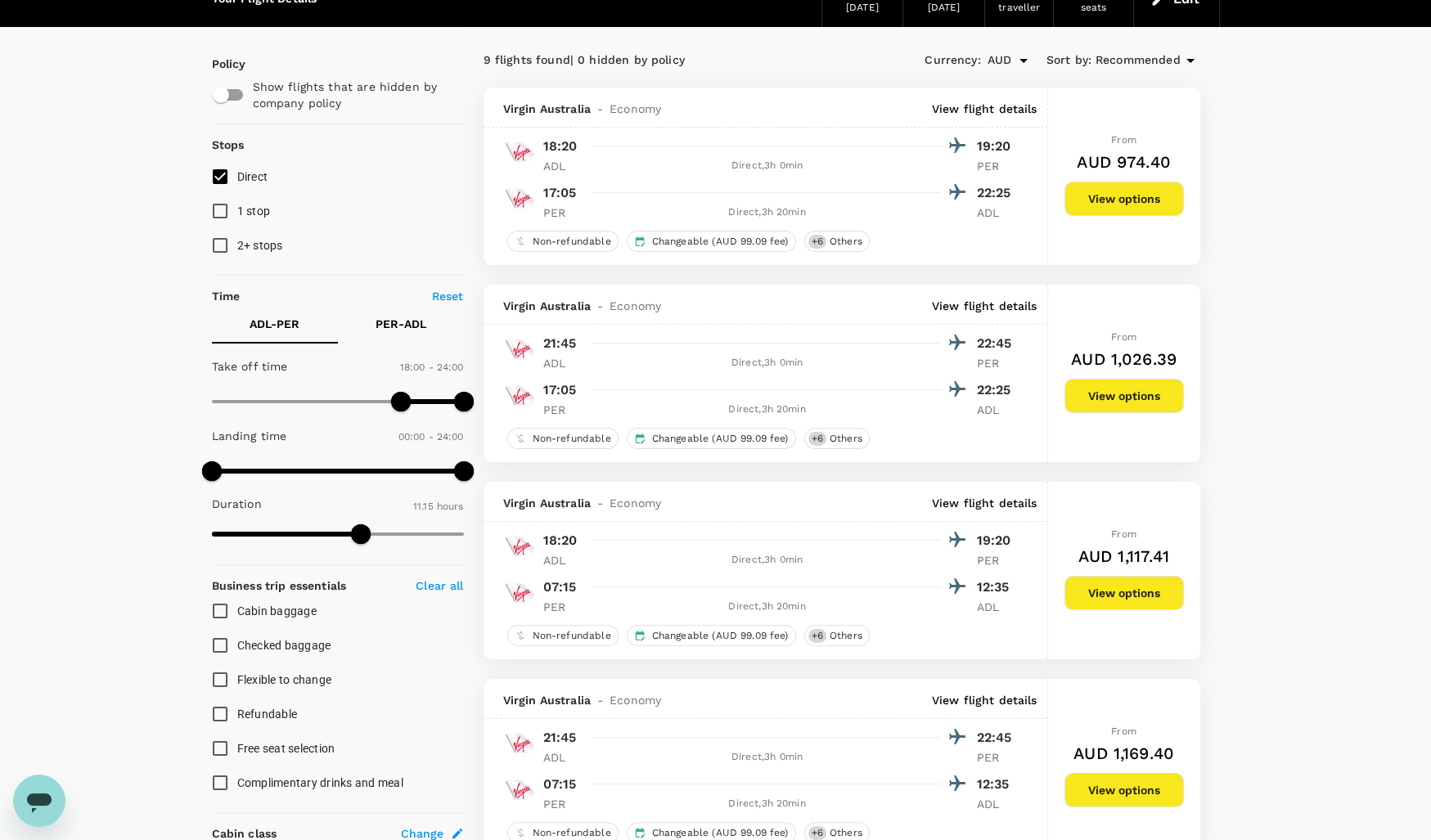
scroll to position [12, 0]
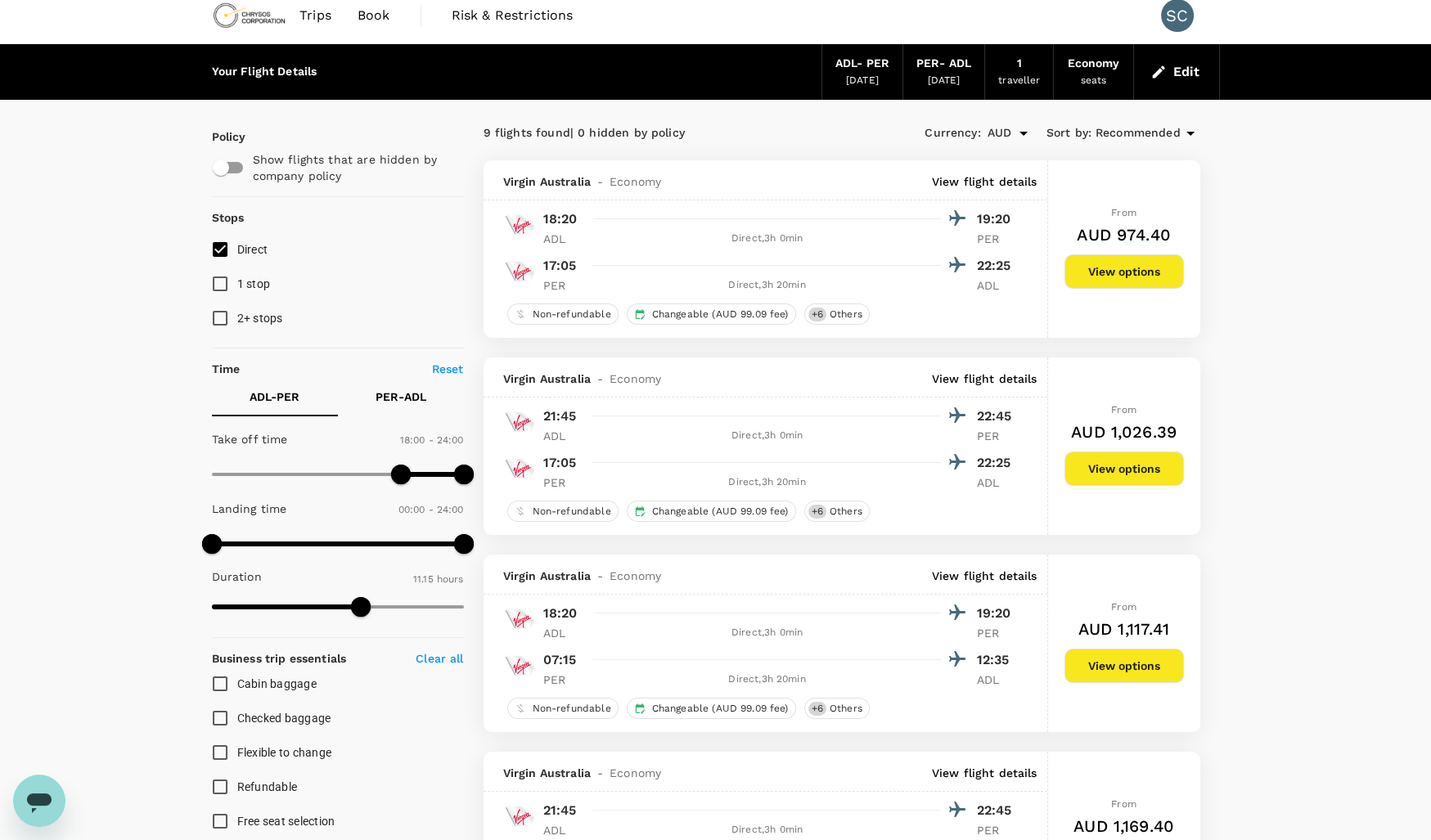
click at [1103, 269] on button "View options" at bounding box center [1124, 271] width 119 height 34
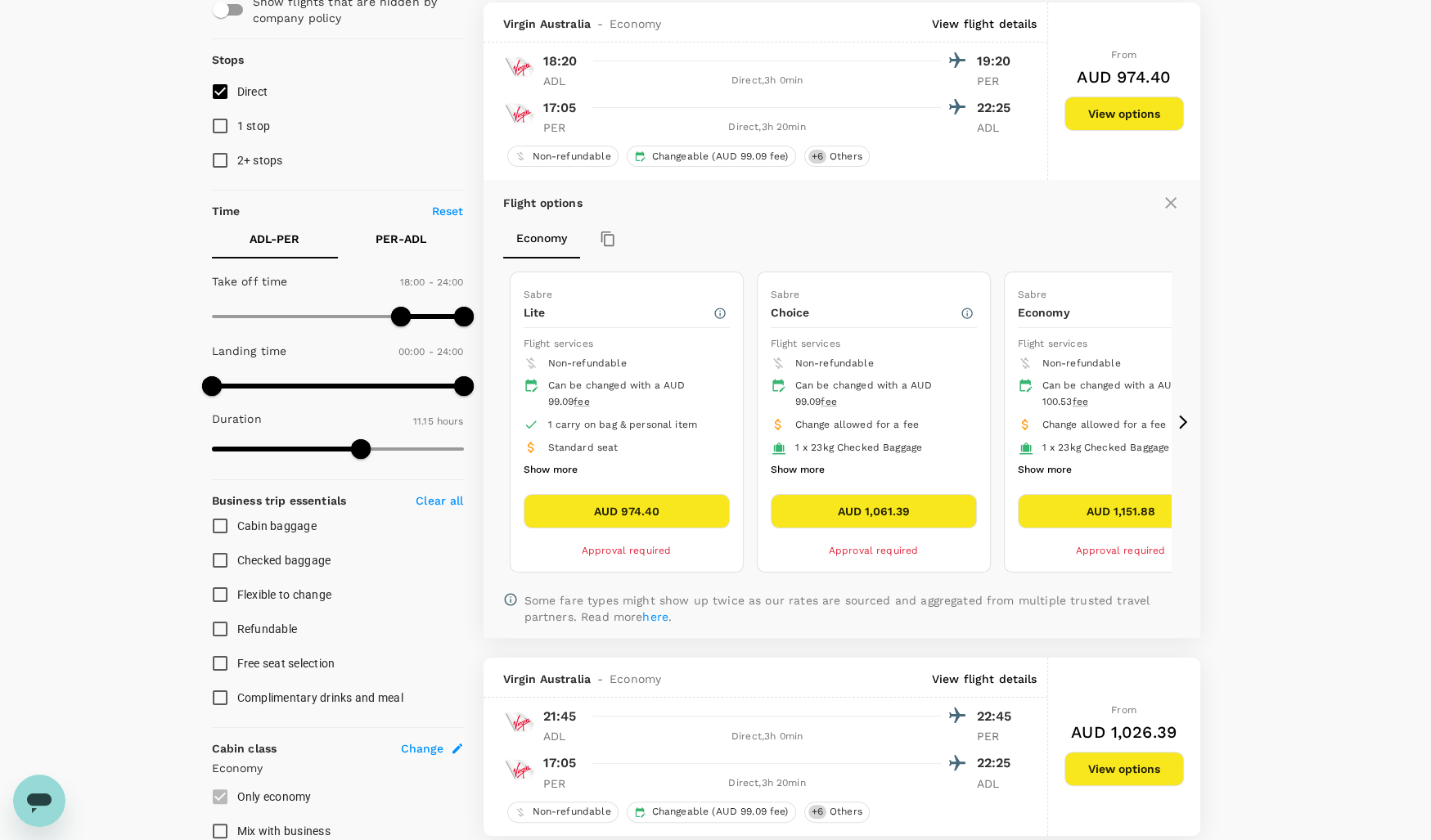
scroll to position [172, 0]
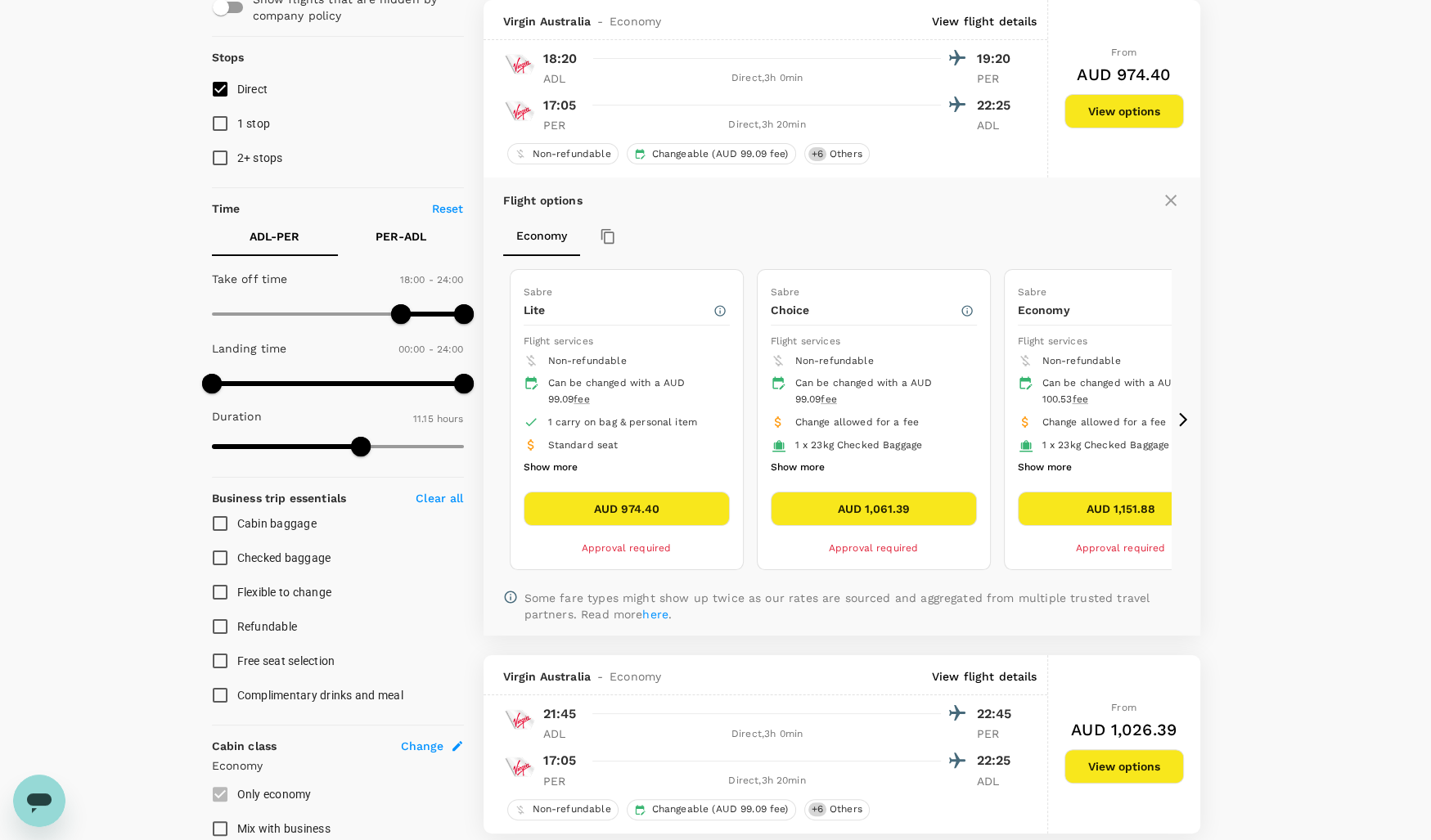
click at [540, 465] on button "Show more" at bounding box center [550, 468] width 54 height 22
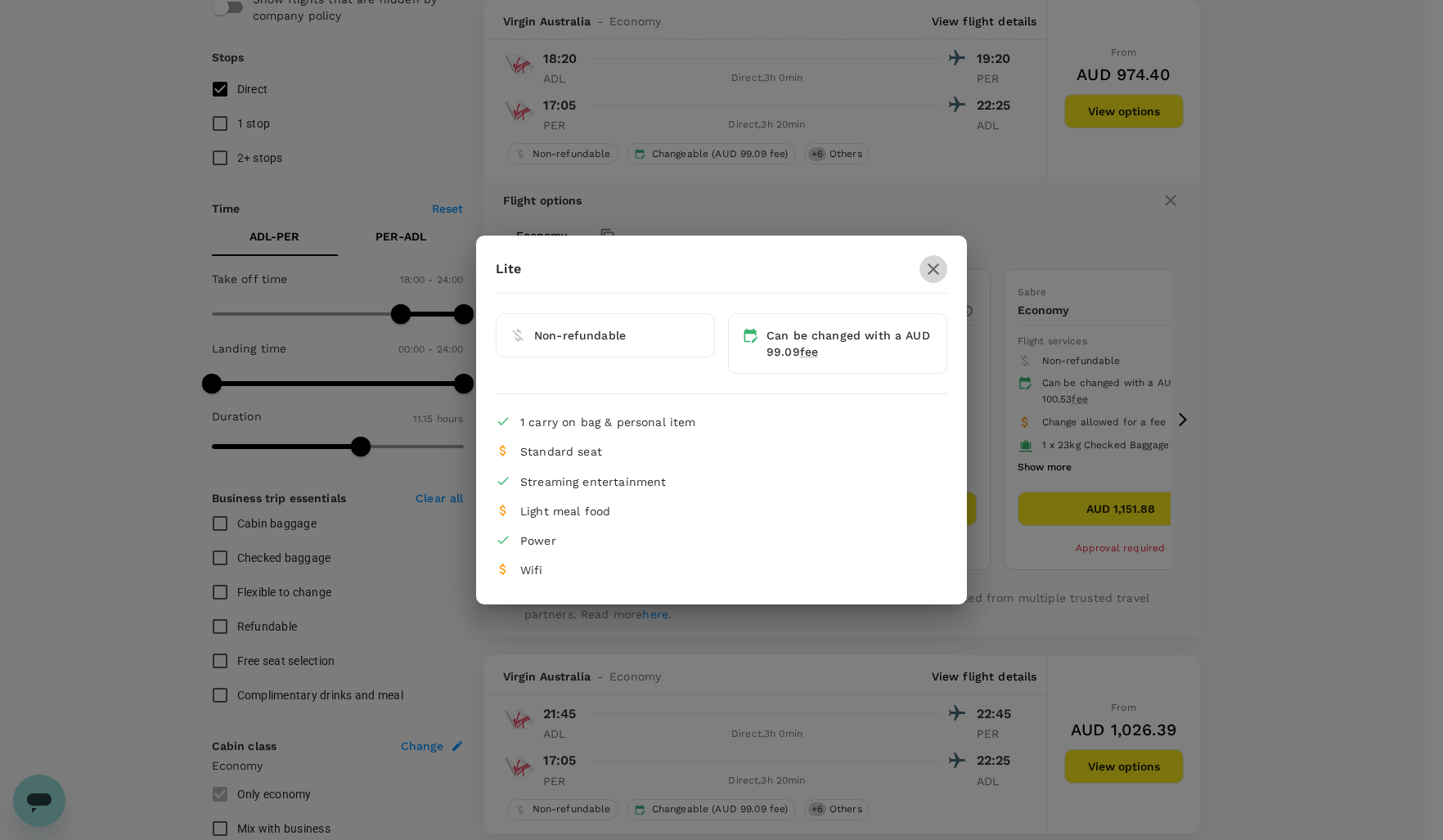
click at [931, 268] on icon "button" at bounding box center [933, 269] width 12 height 12
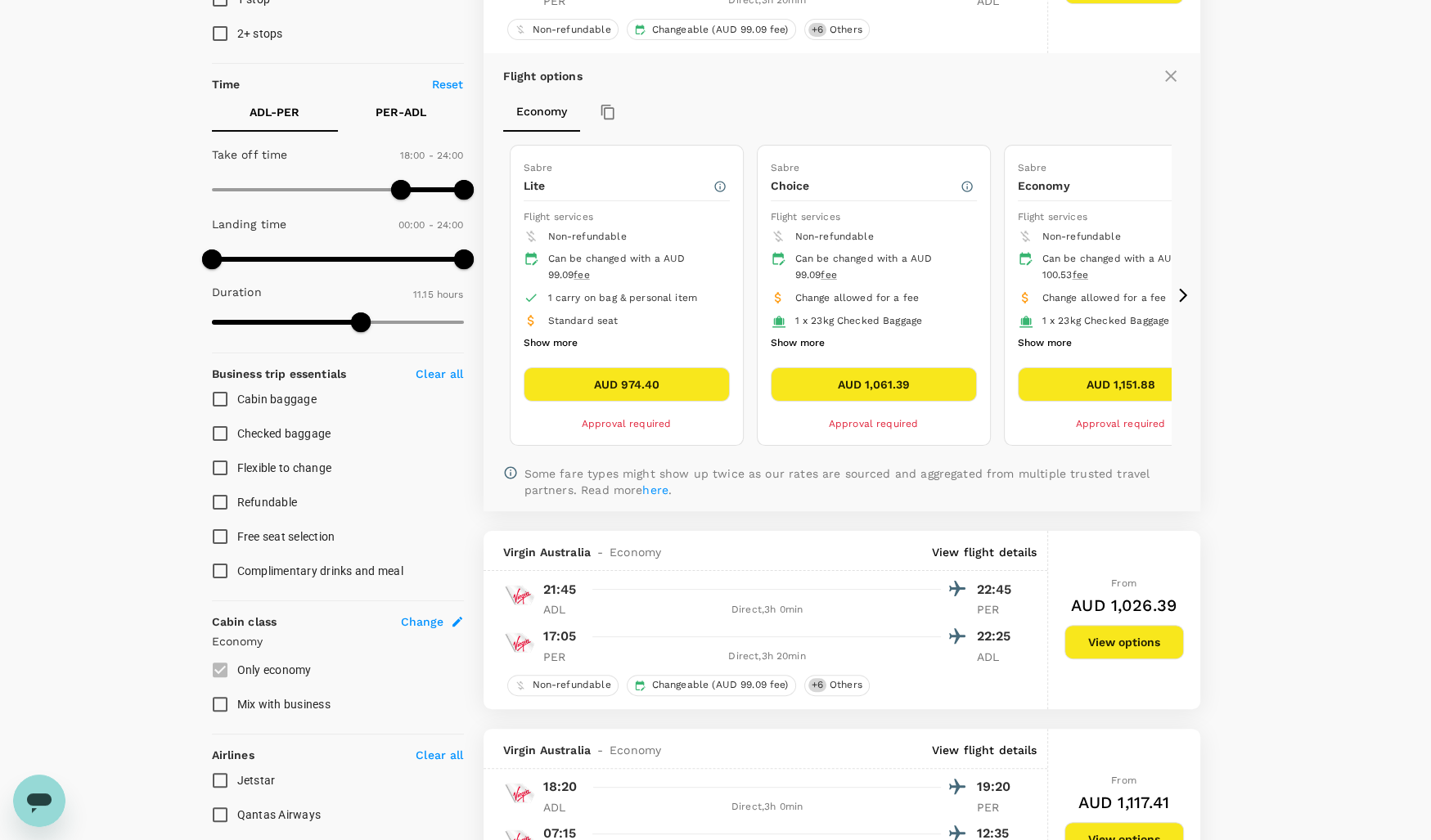
scroll to position [212, 0]
